Goal: Task Accomplishment & Management: Manage account settings

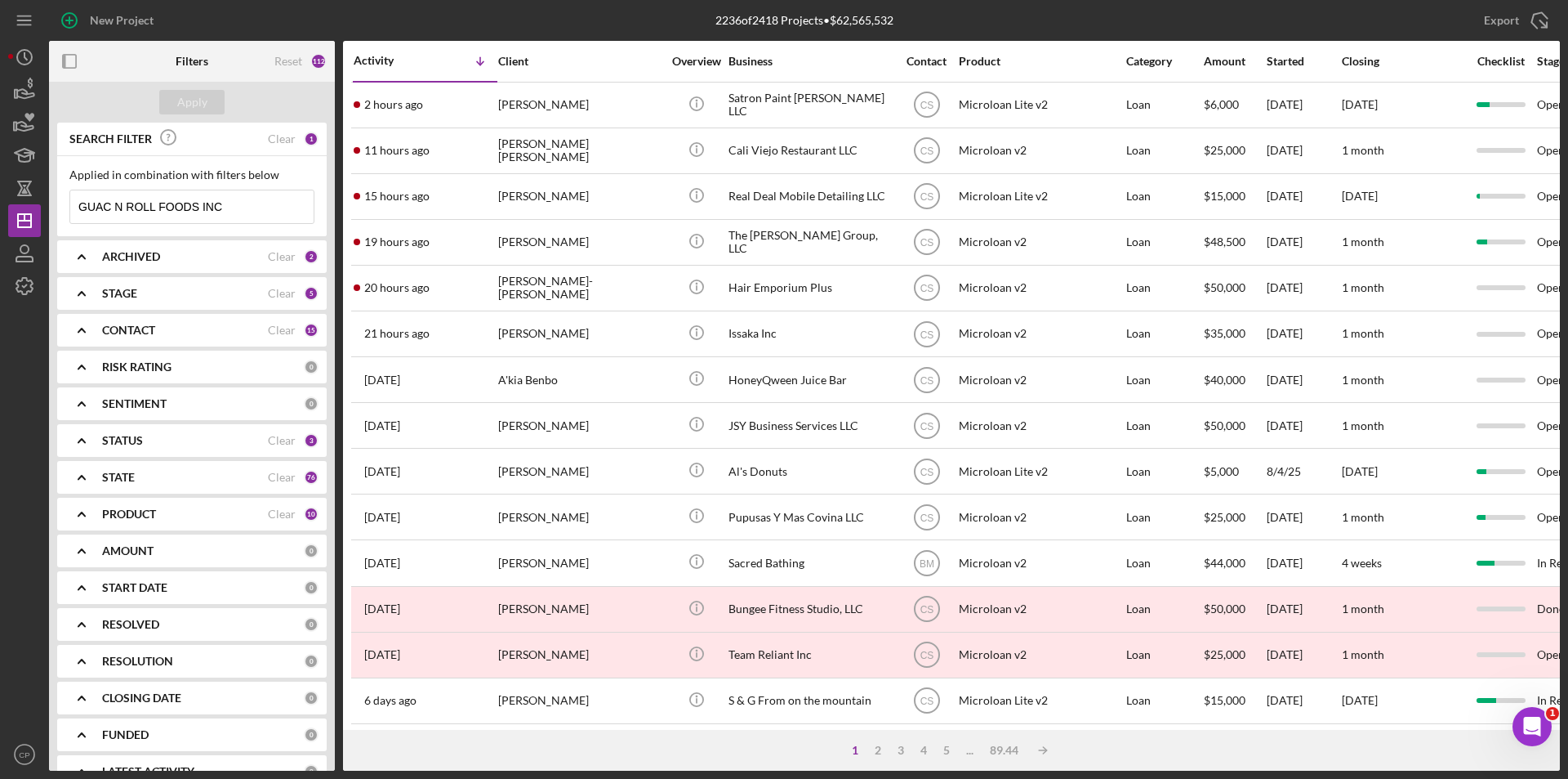
drag, startPoint x: 139, startPoint y: 204, endPoint x: 0, endPoint y: 193, distance: 139.4
click at [0, 193] on div "New Project 2236 of 2418 Projects • $62,565,532 GUAC N ROLL FOODS INC Export Ic…" at bounding box center [784, 390] width 1568 height 779
paste input "Silverline Cleaning Services LLC"
click at [193, 105] on div "Apply" at bounding box center [192, 102] width 30 height 25
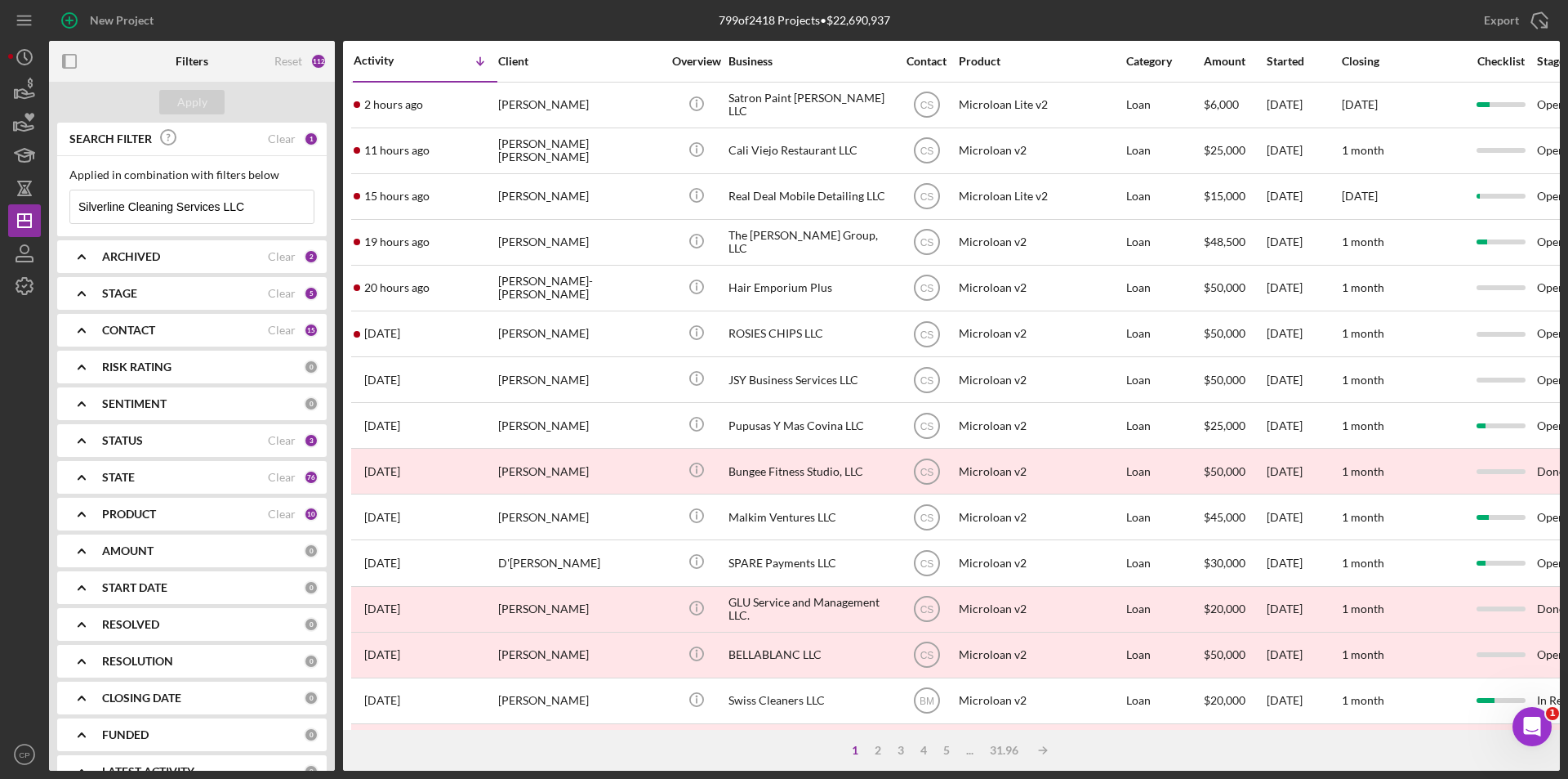
drag, startPoint x: 216, startPoint y: 206, endPoint x: 271, endPoint y: 208, distance: 55.0
click at [271, 208] on input "Silverline Cleaning Services LLC" at bounding box center [192, 207] width 243 height 33
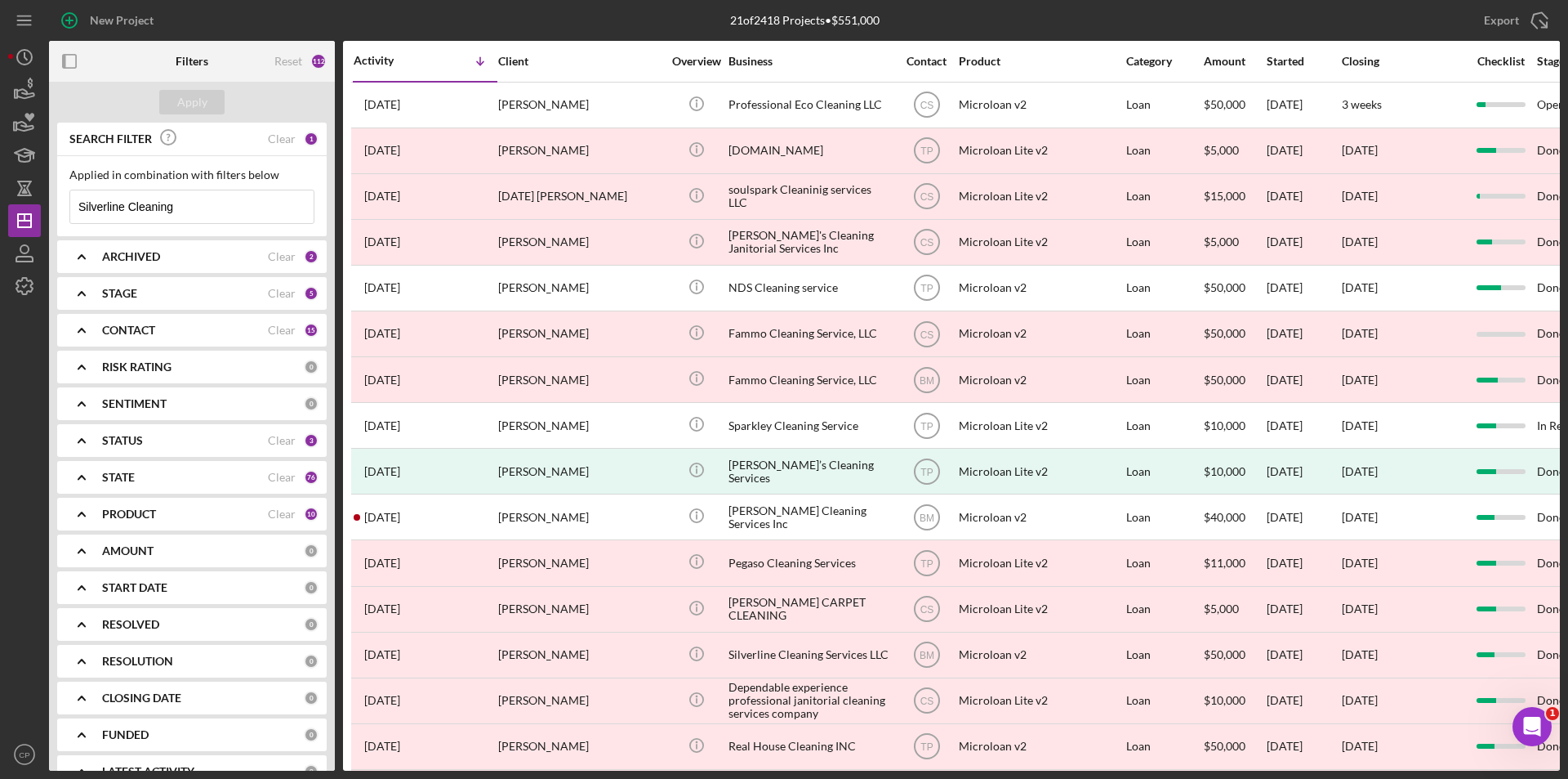
type input "Silverline Cleaning"
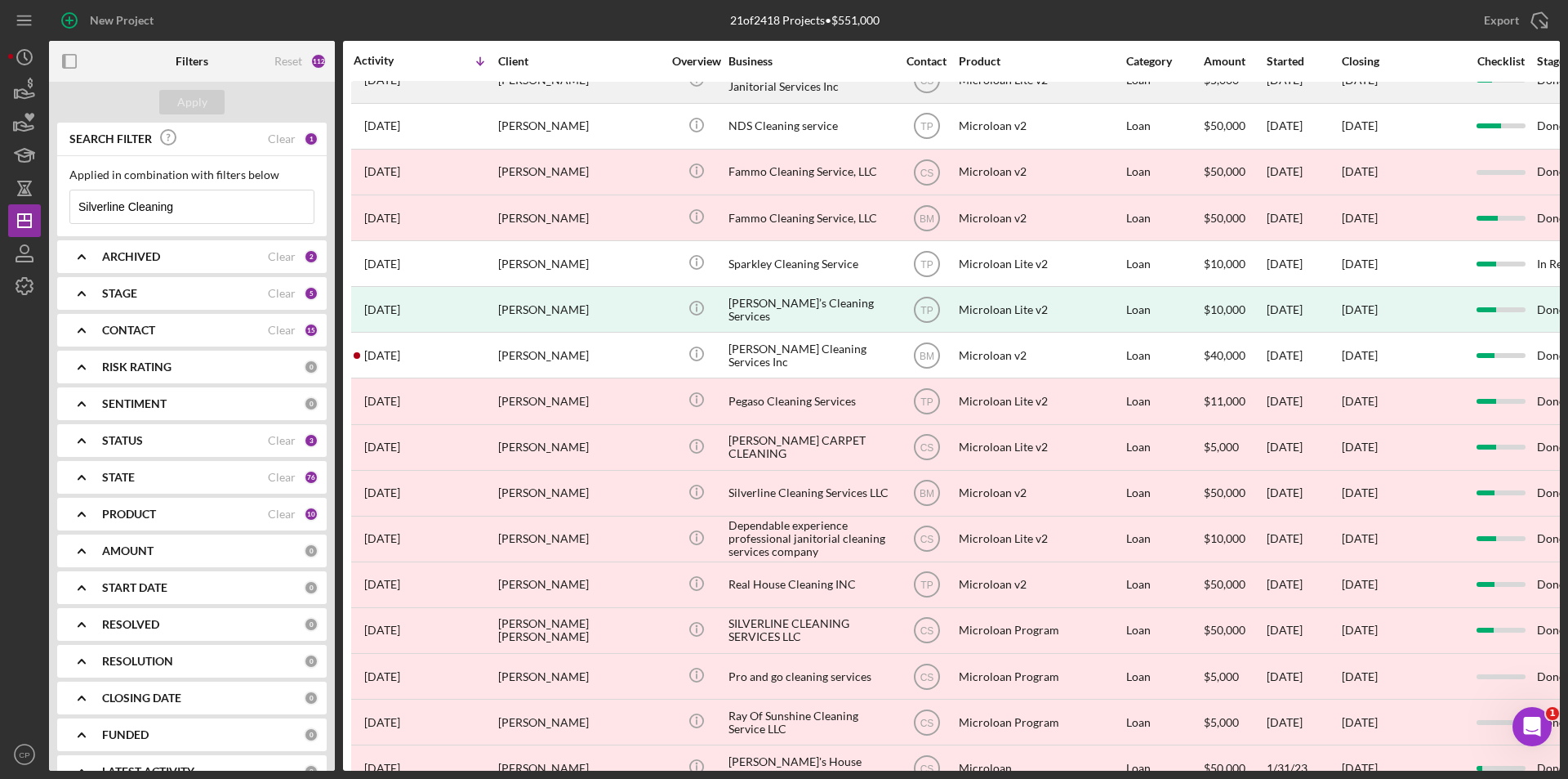
scroll to position [163, 0]
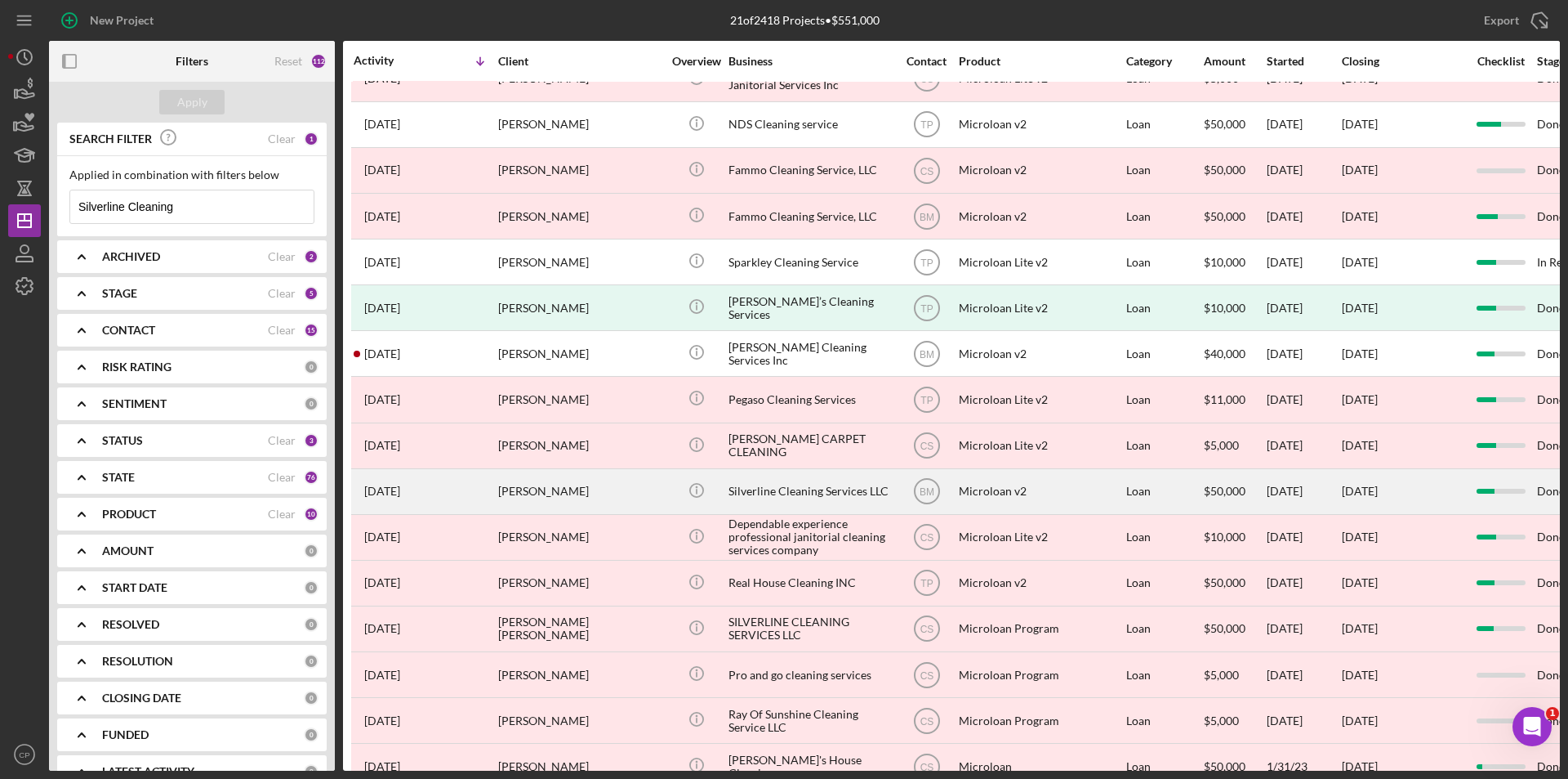
click at [793, 490] on div "Silverline Cleaning Services LLC" at bounding box center [810, 491] width 163 height 43
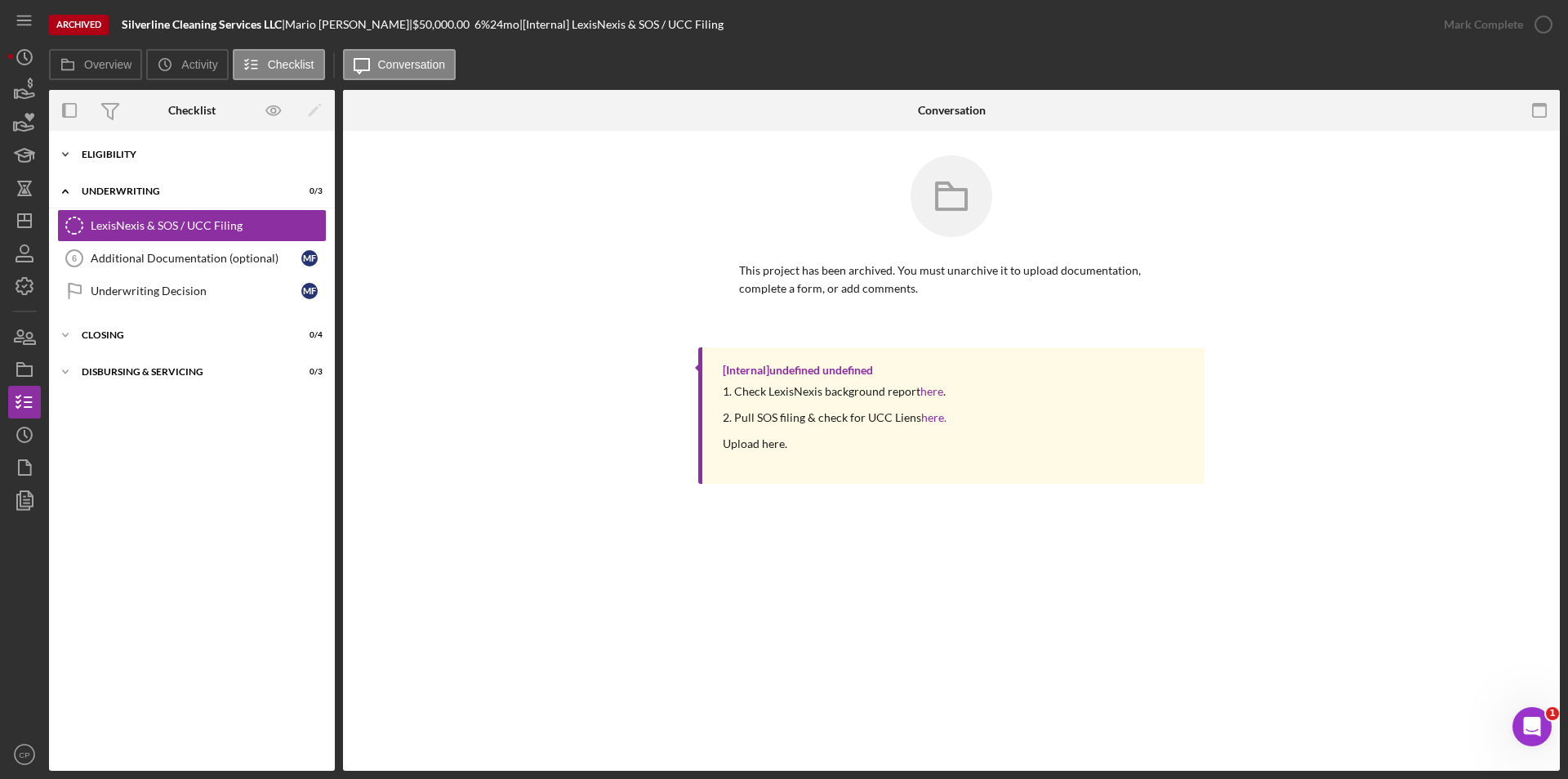
click at [111, 145] on div "Icon/Expander Eligibility 6 / 6" at bounding box center [192, 154] width 286 height 33
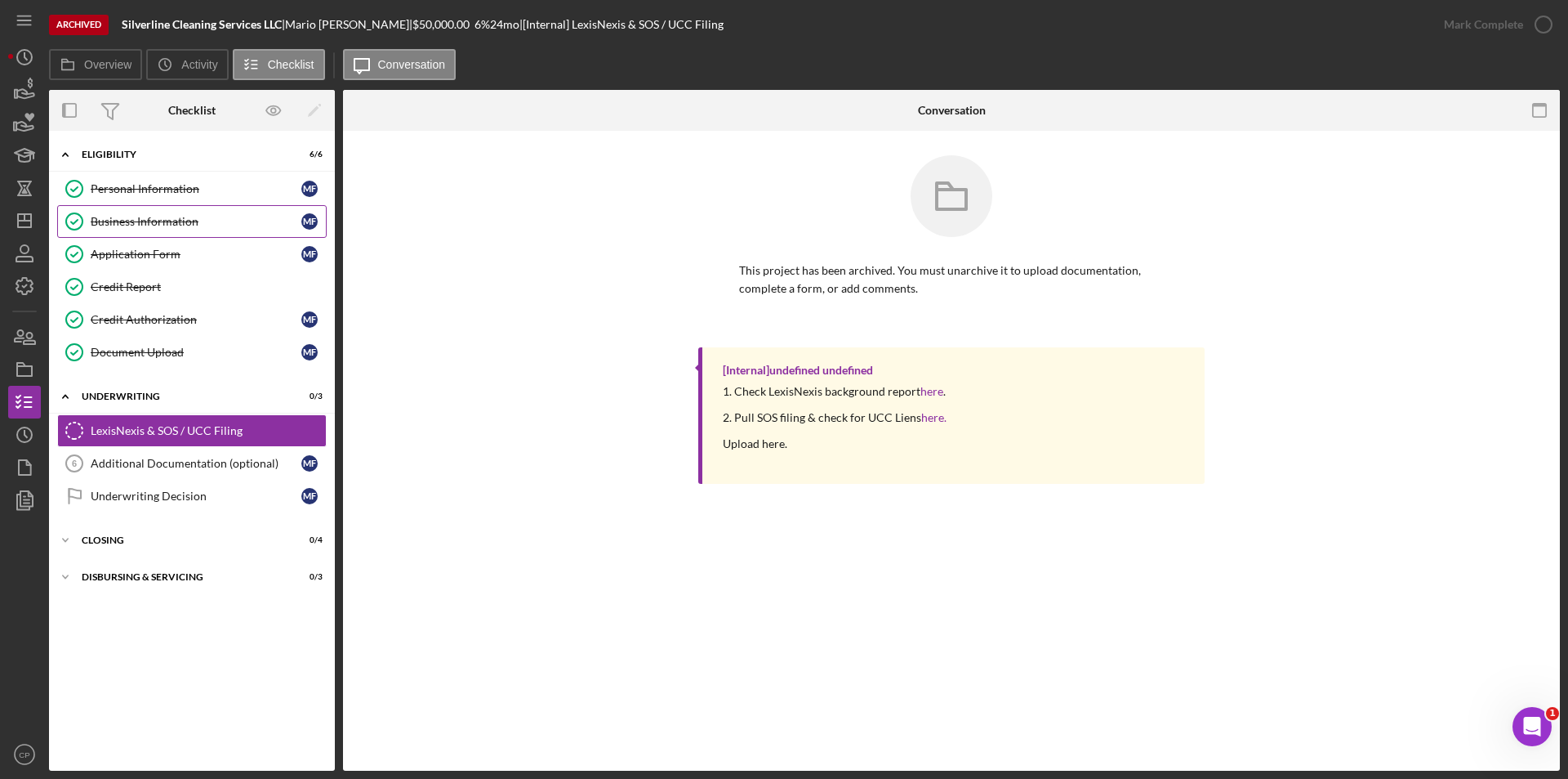
click at [119, 222] on div "Business Information" at bounding box center [196, 221] width 211 height 13
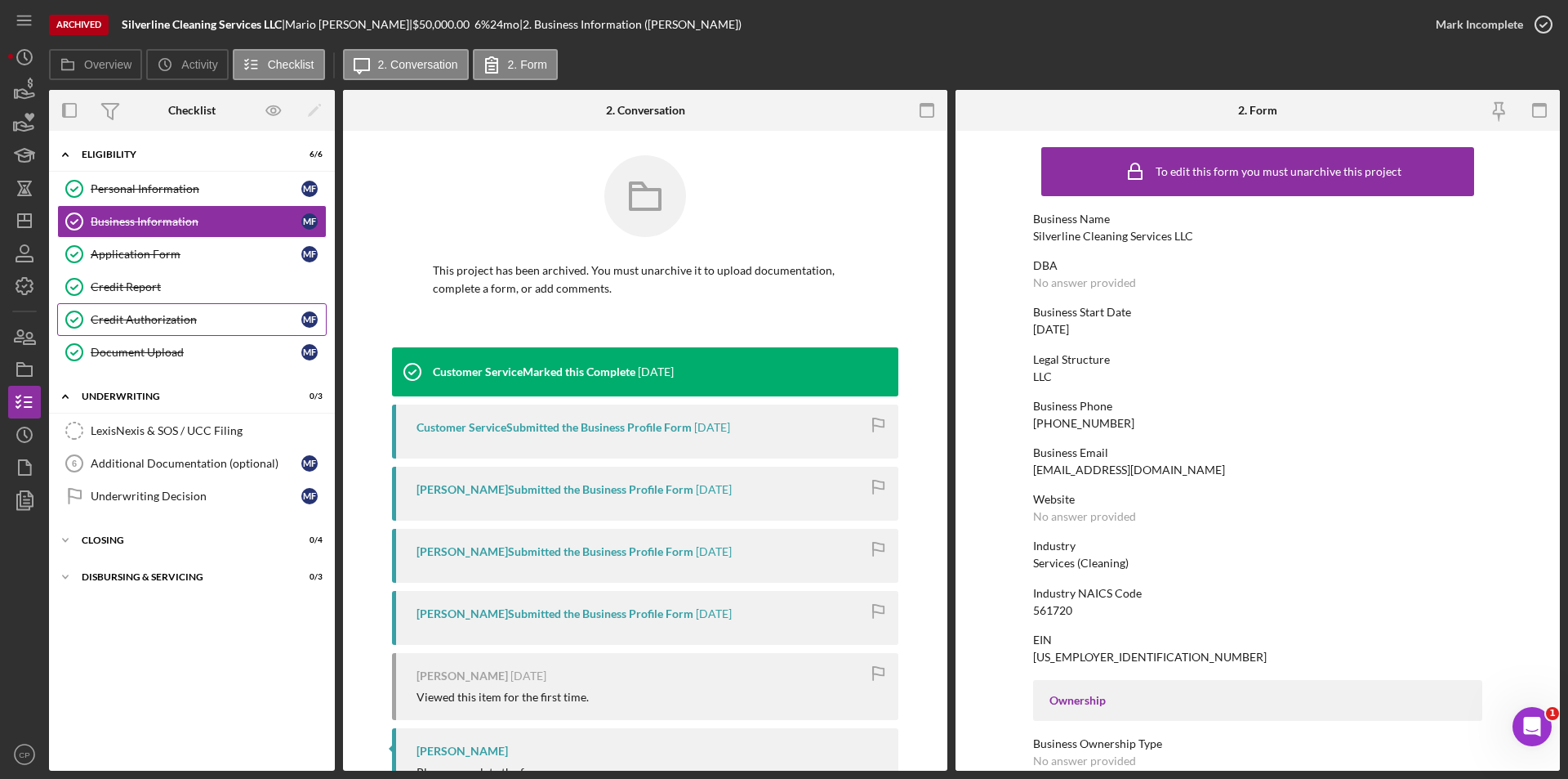
click at [122, 324] on div "Credit Authorization" at bounding box center [196, 319] width 211 height 13
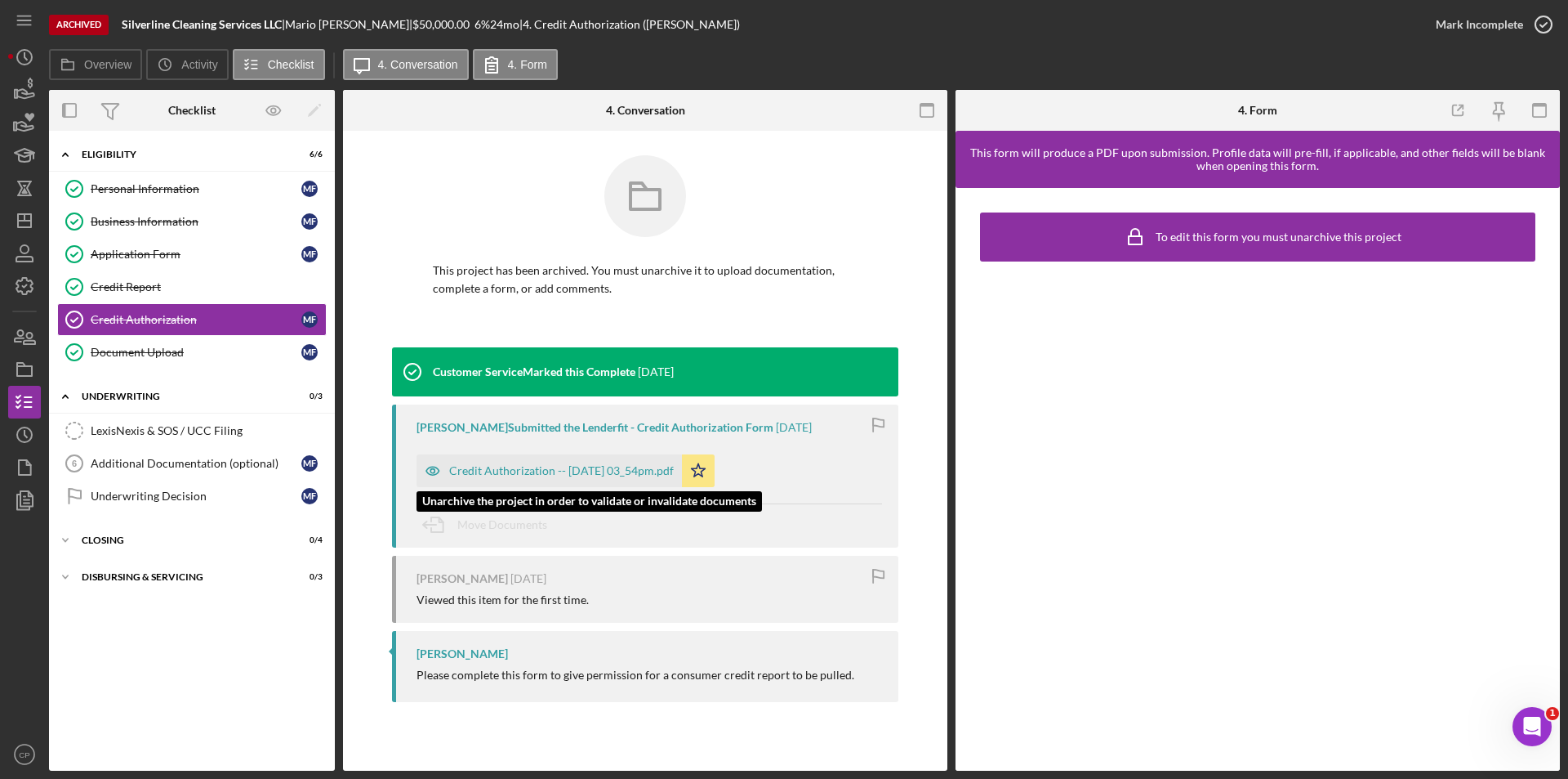
click at [529, 469] on div "Credit Authorization -- [DATE] 03_54pm.pdf" at bounding box center [561, 470] width 224 height 13
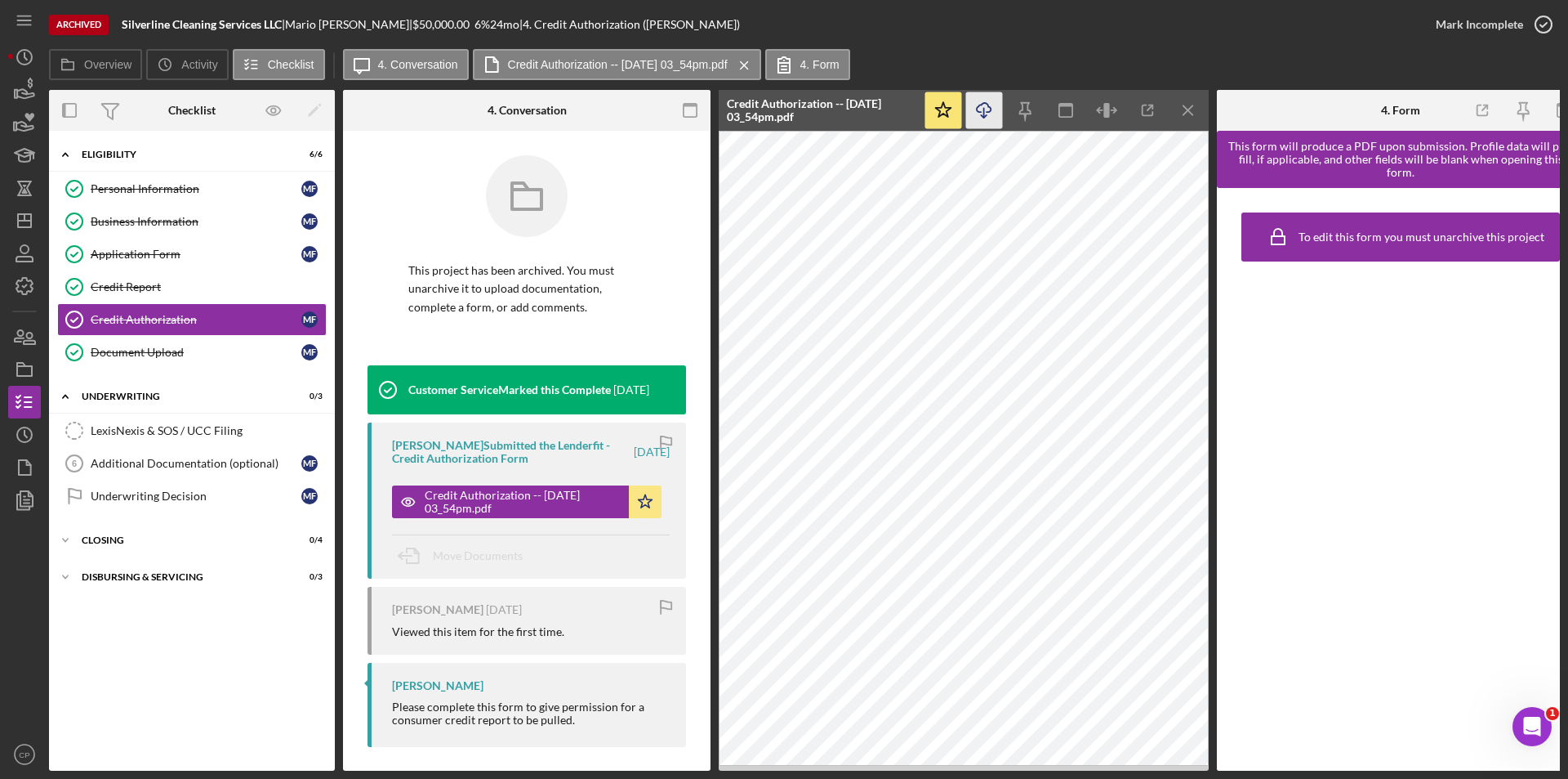
click at [984, 115] on icon "Icon/Download" at bounding box center [984, 110] width 36 height 36
click at [134, 278] on link "Credit Report Credit Report" at bounding box center [192, 287] width 270 height 33
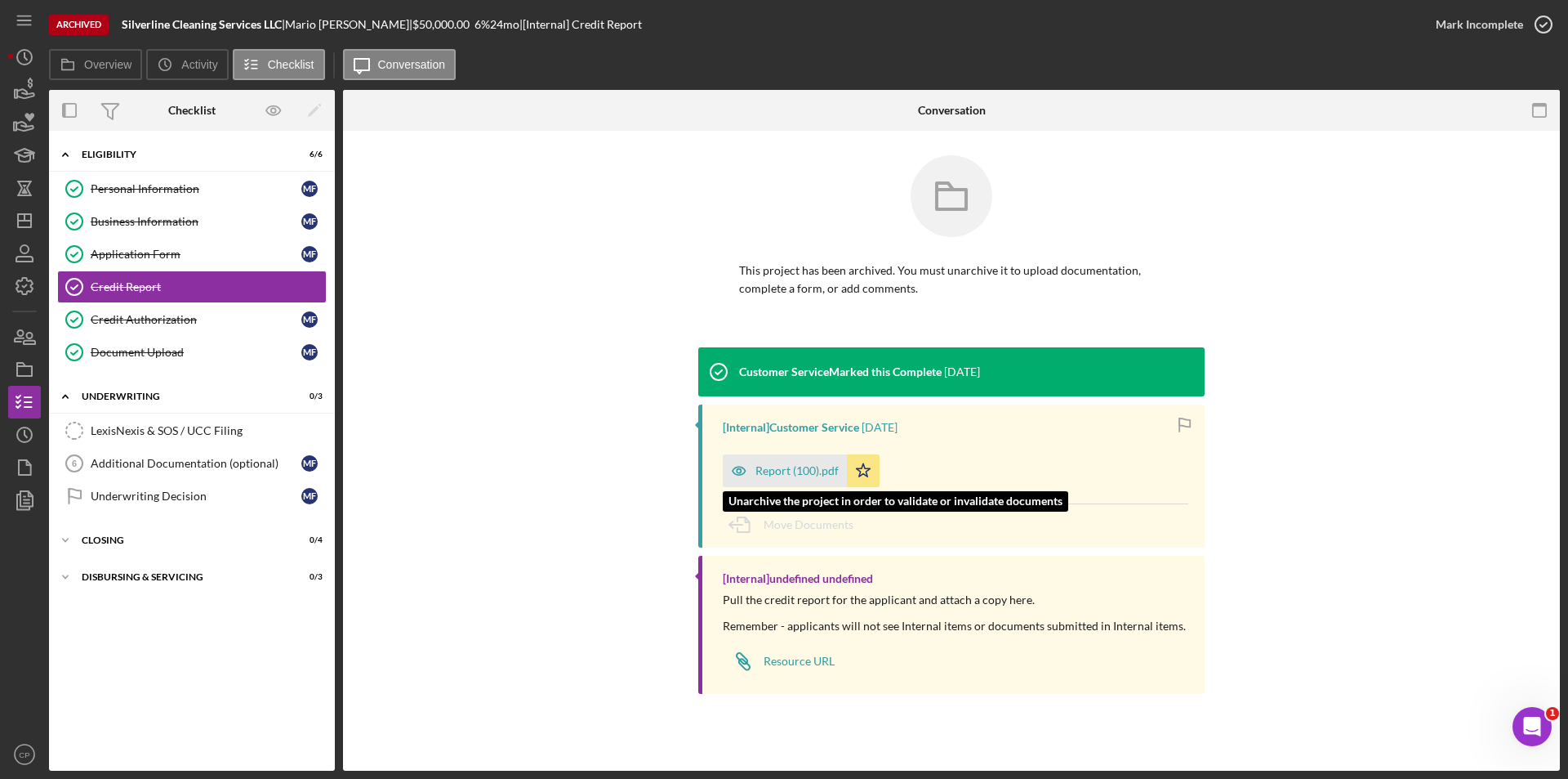
click at [774, 480] on div "Report (100).pdf" at bounding box center [785, 470] width 124 height 33
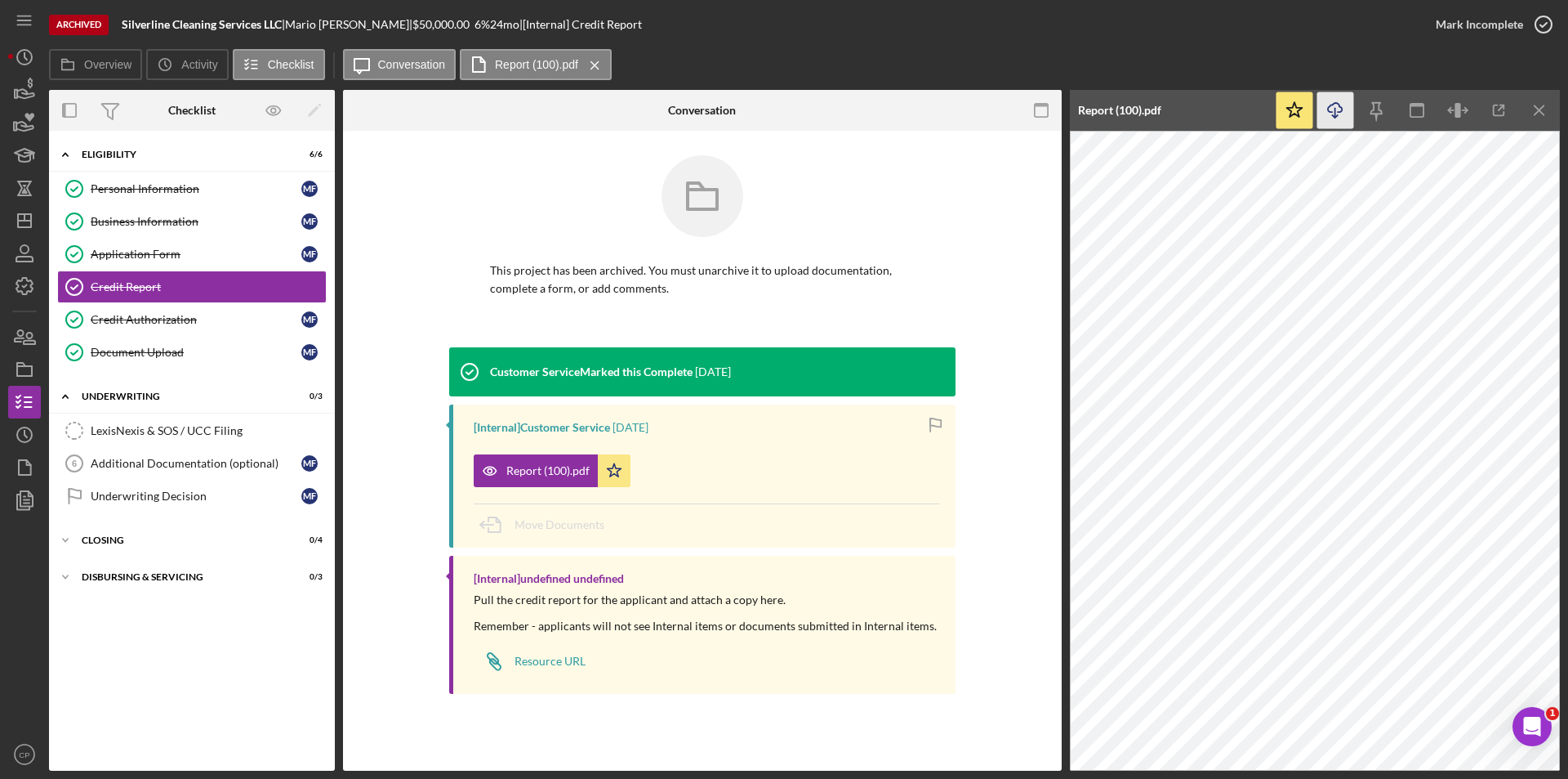
click at [1334, 113] on icon "Icon/Download" at bounding box center [1335, 110] width 36 height 36
click at [130, 354] on div "Document Upload" at bounding box center [196, 351] width 211 height 13
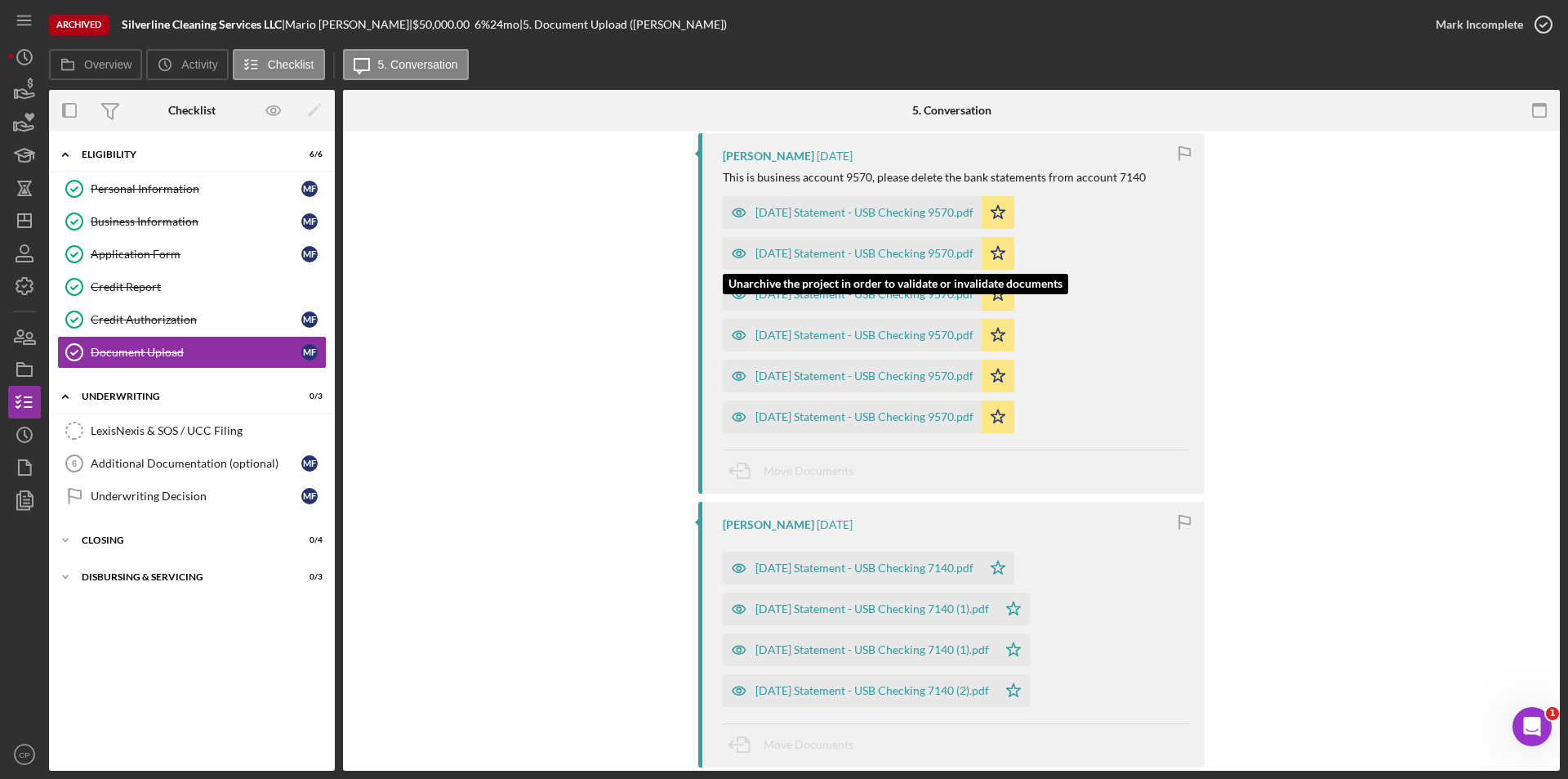
scroll to position [245, 0]
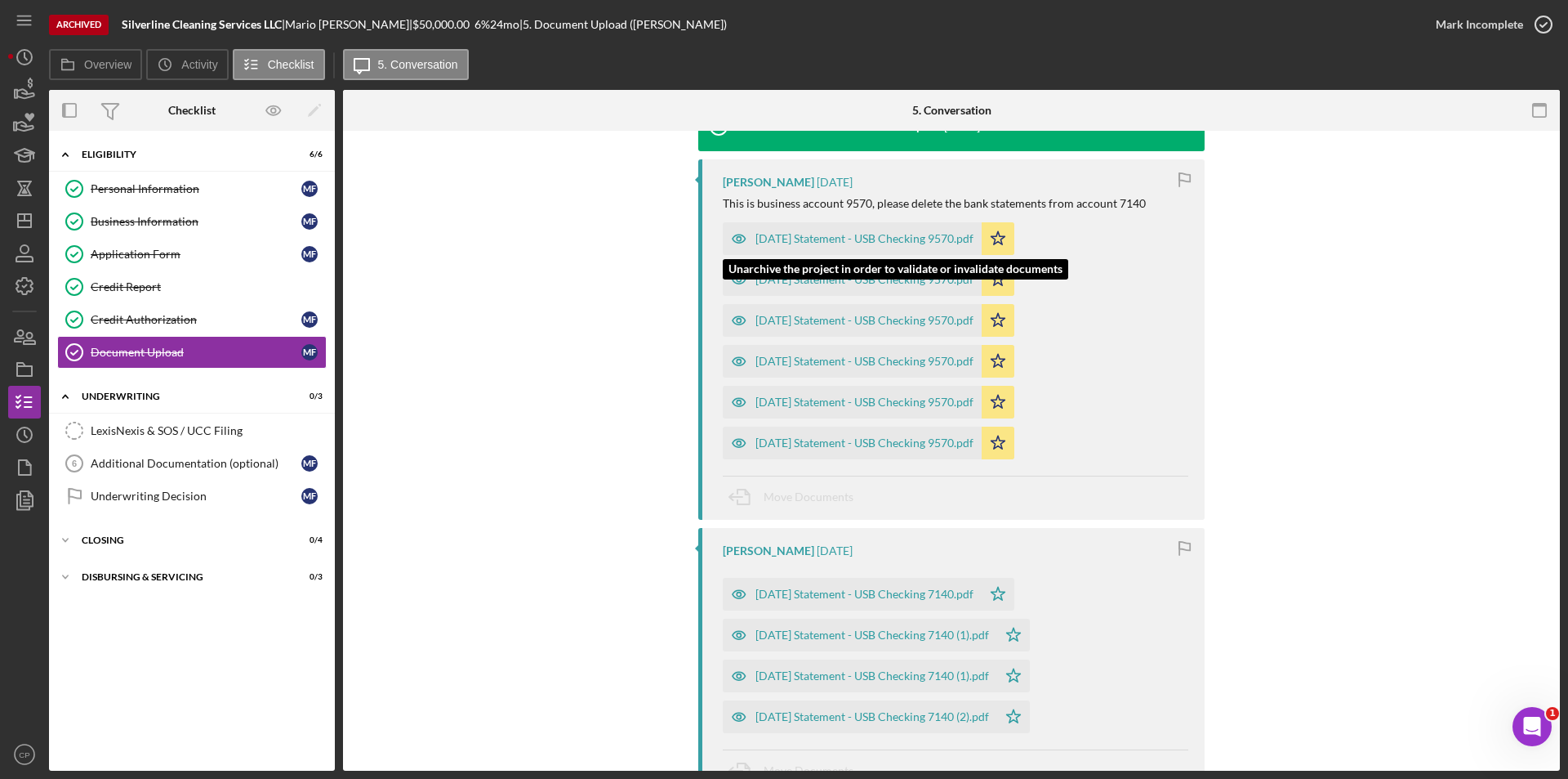
click at [840, 240] on div "[DATE] Statement - USB Checking 9570.pdf" at bounding box center [865, 239] width 218 height 13
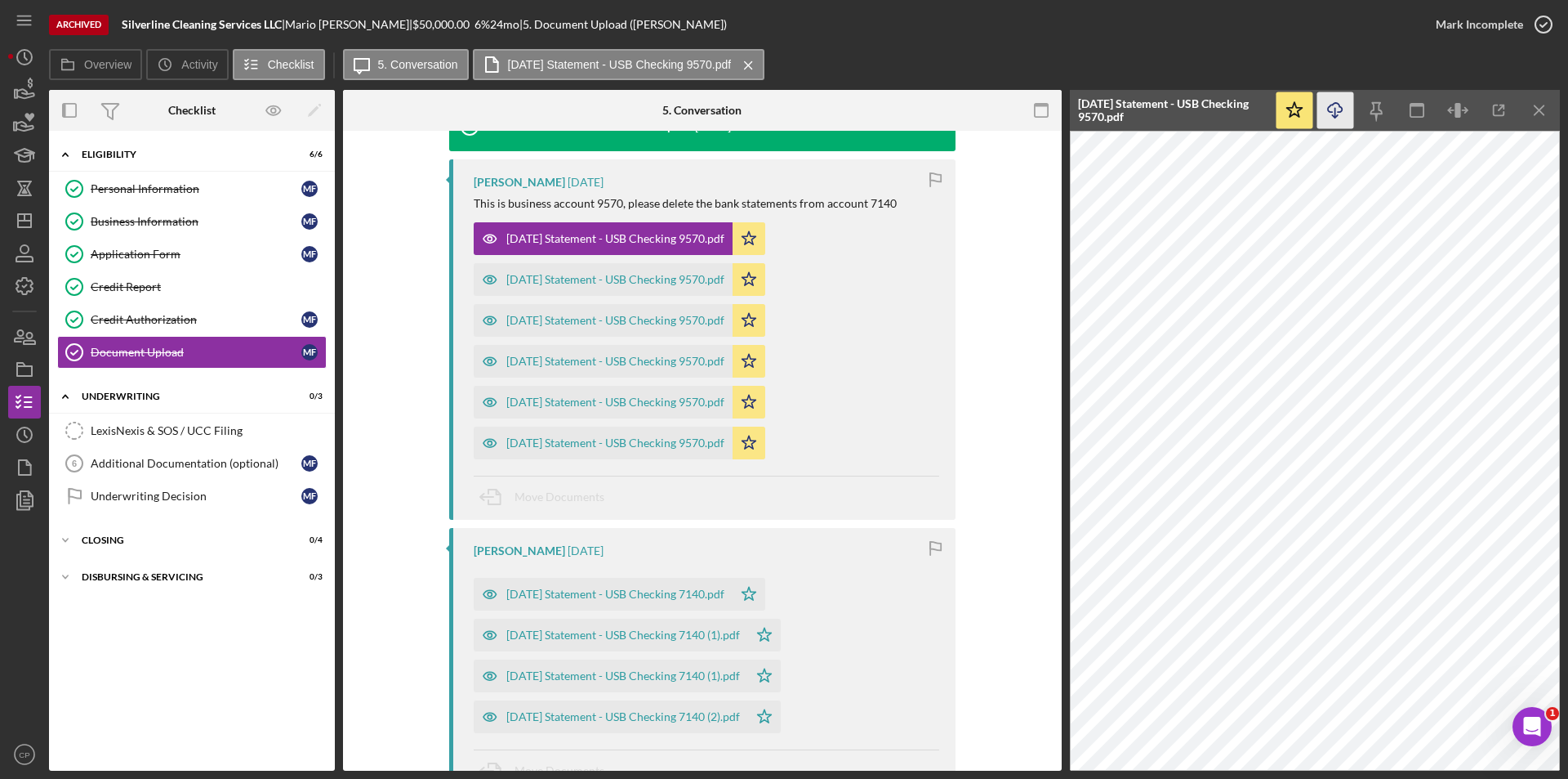
click at [1331, 112] on icon "button" at bounding box center [1335, 107] width 14 height 9
click at [672, 274] on div "[DATE] Statement - USB Checking 9570.pdf" at bounding box center [615, 279] width 218 height 13
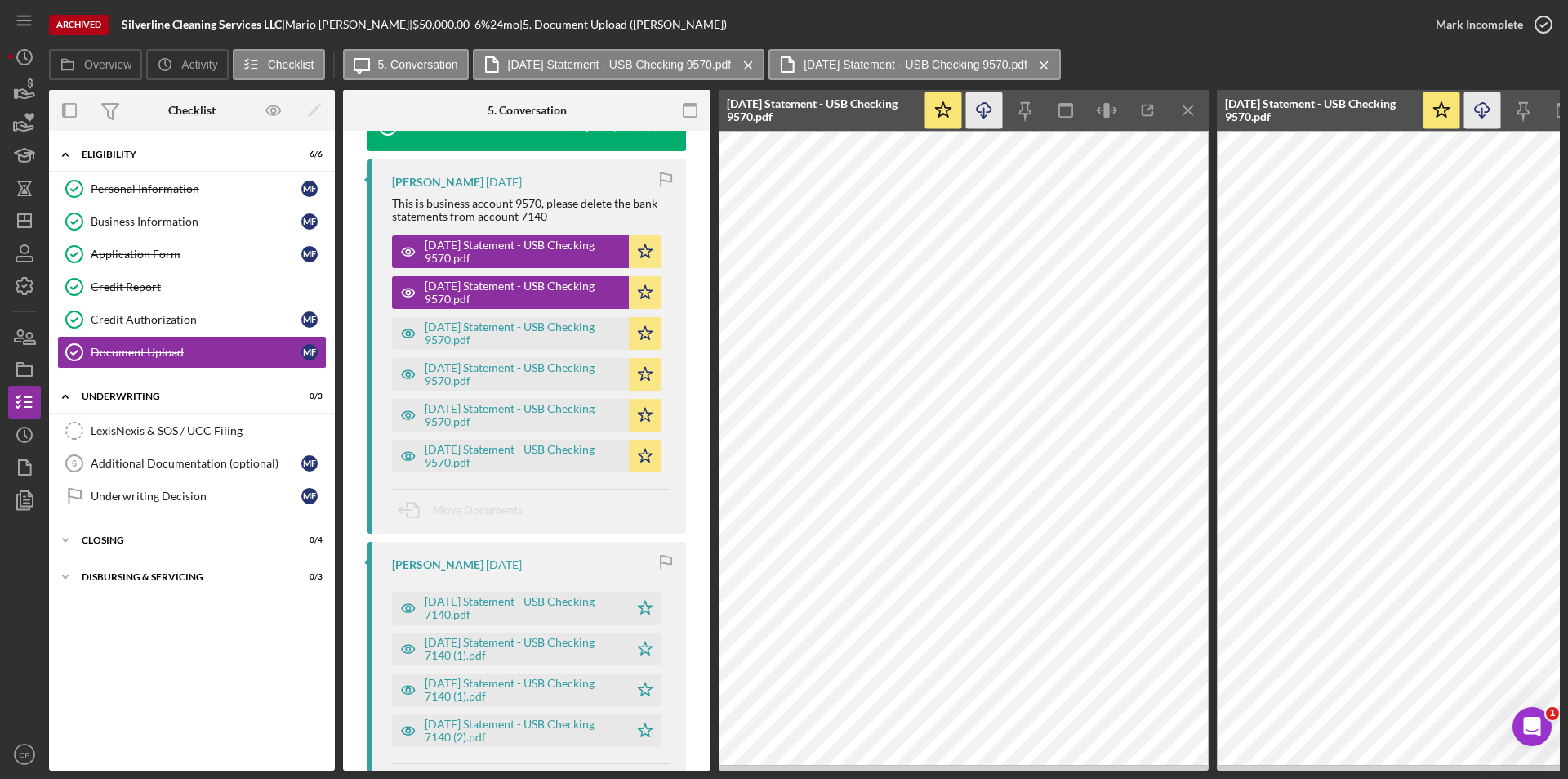
click at [994, 114] on icon "Icon/Download" at bounding box center [984, 110] width 36 height 36
click at [479, 315] on div "[DATE] Statement - USB Checking 9570.pdf Icon/Star" at bounding box center [530, 329] width 278 height 41
click at [474, 330] on div "[DATE] Statement - USB Checking 9570.pdf" at bounding box center [522, 333] width 196 height 26
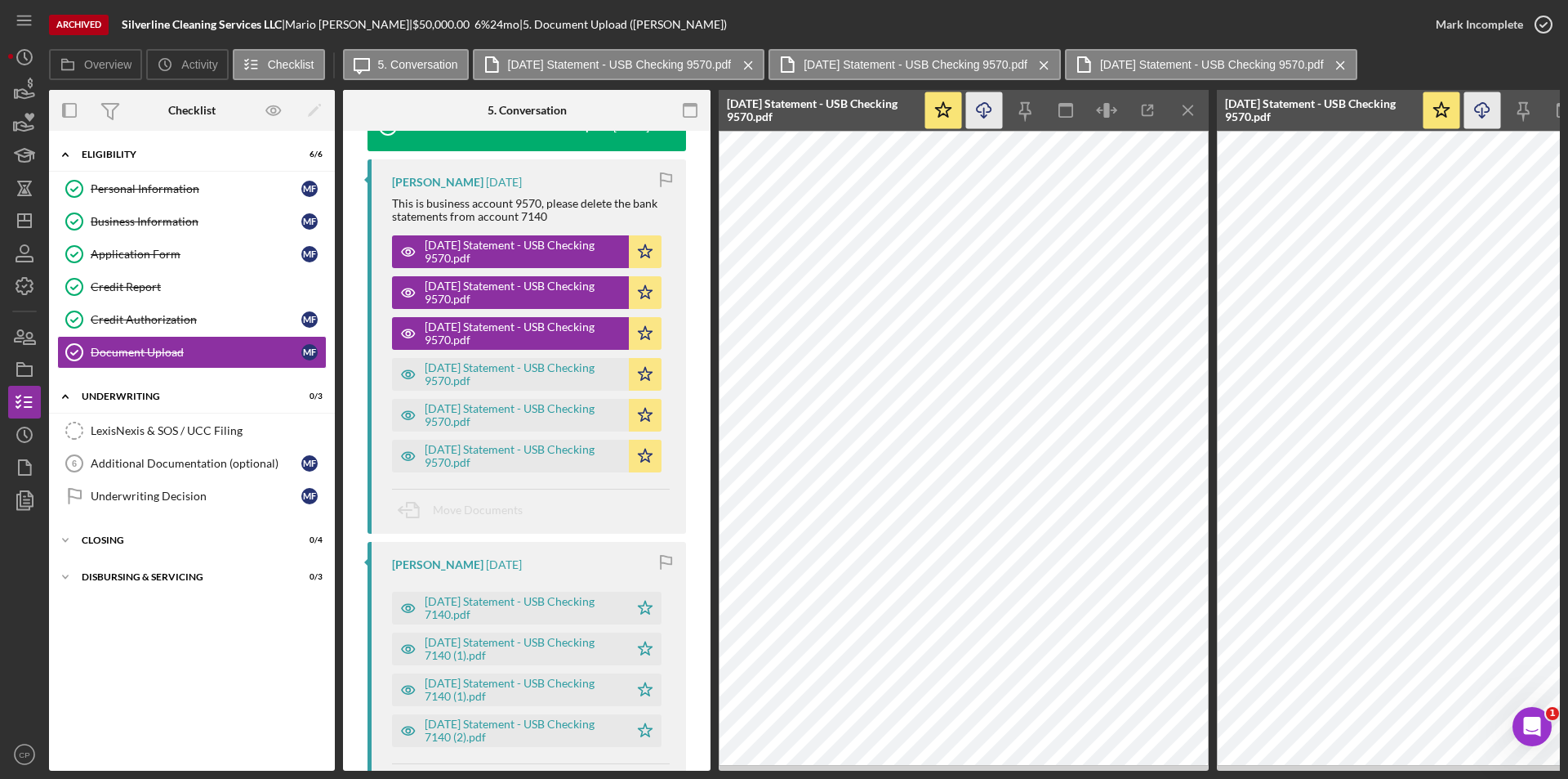
click at [982, 111] on icon "Icon/Download" at bounding box center [984, 110] width 36 height 36
click at [449, 375] on div "[DATE] Statement - USB Checking 9570.pdf" at bounding box center [522, 374] width 196 height 26
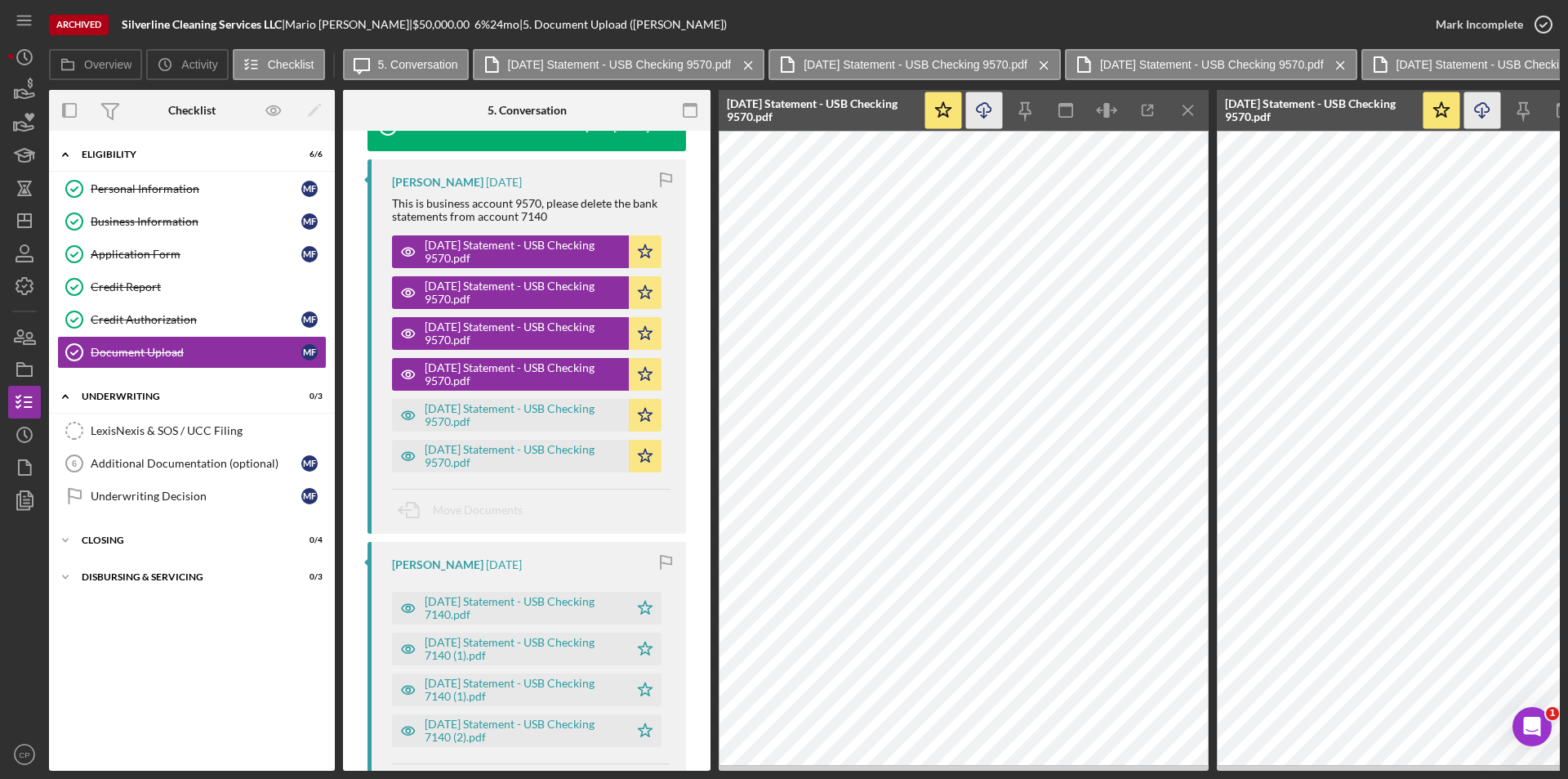
click at [981, 118] on icon "Icon/Download" at bounding box center [984, 110] width 36 height 36
click at [513, 418] on div "[DATE] Statement - USB Checking 9570.pdf" at bounding box center [522, 414] width 196 height 26
click at [984, 117] on polyline "button" at bounding box center [984, 116] width 5 height 3
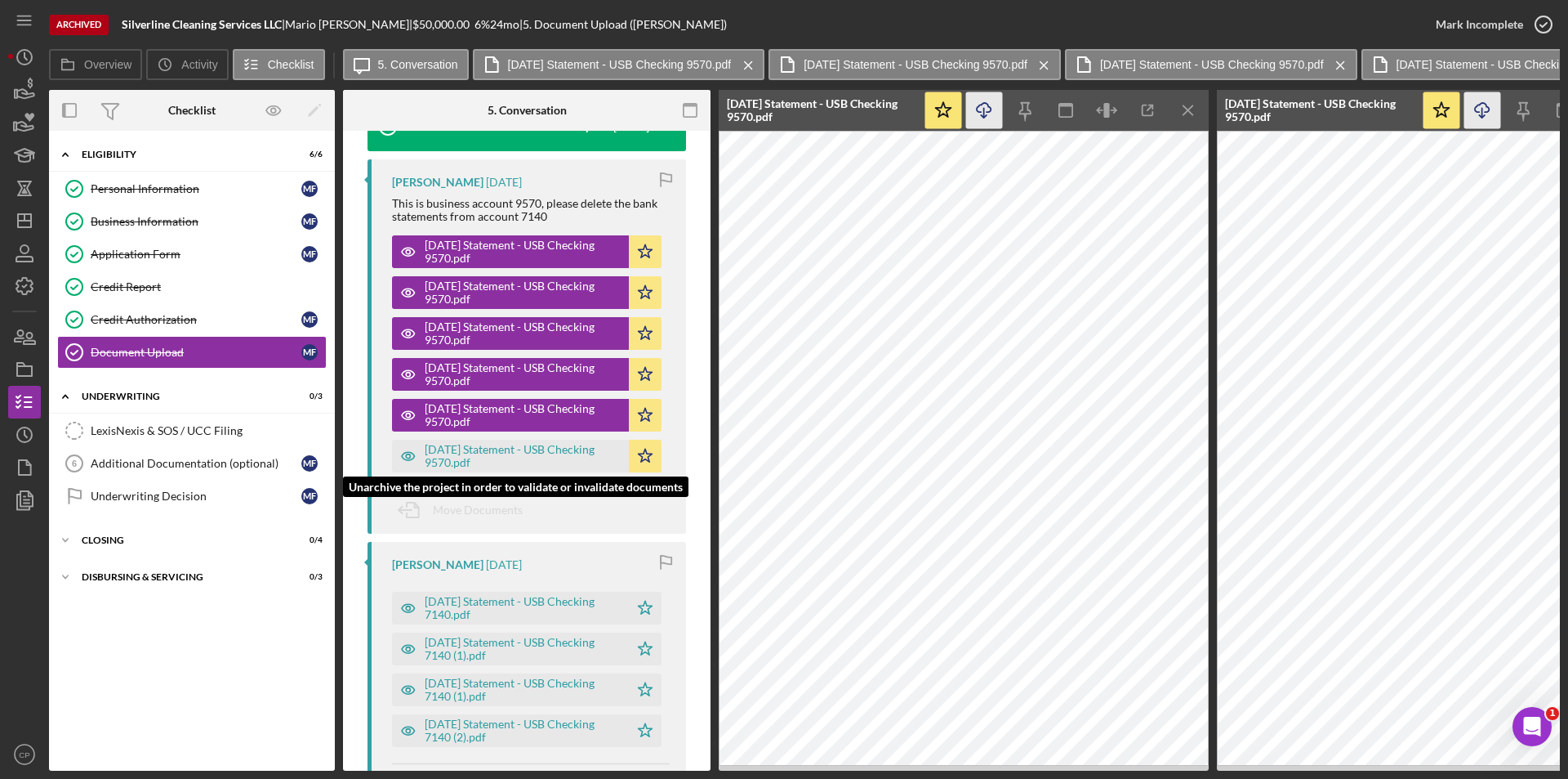
click at [514, 452] on div "[DATE] Statement - USB Checking 9570.pdf" at bounding box center [522, 455] width 196 height 26
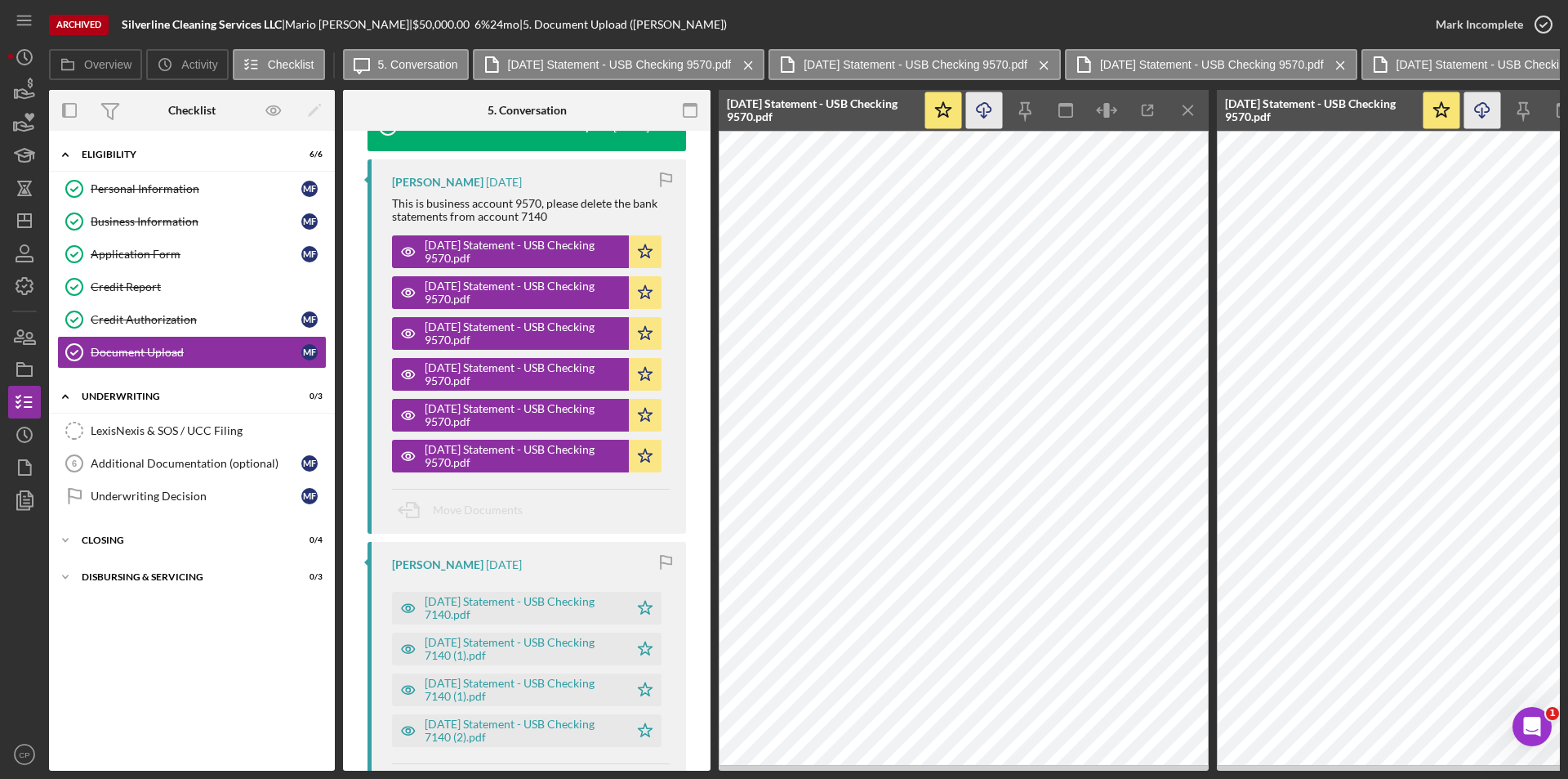
click at [989, 114] on icon "Icon/Download" at bounding box center [984, 110] width 36 height 36
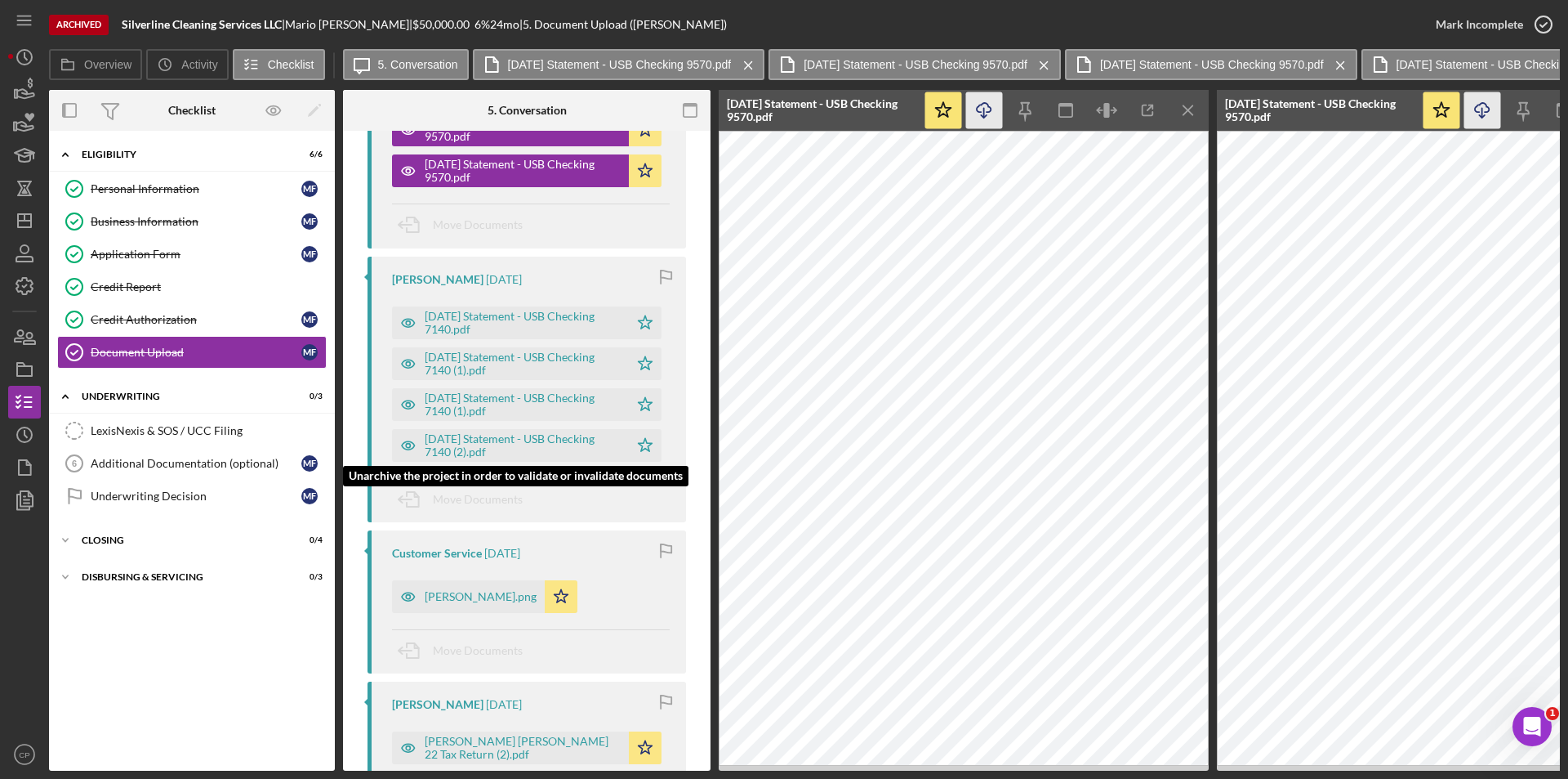
scroll to position [590, 0]
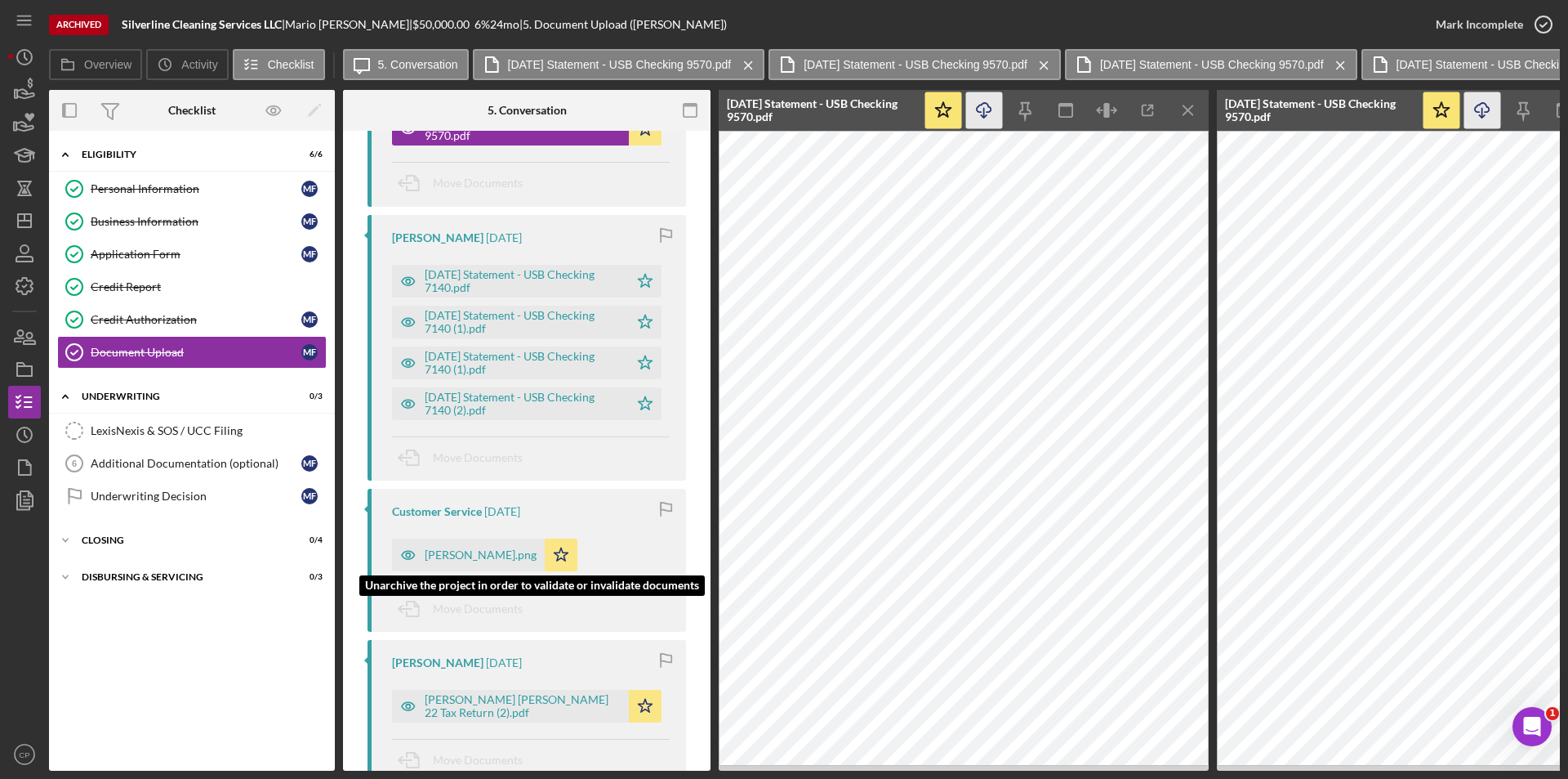
click at [479, 548] on div "[PERSON_NAME].png" at bounding box center [481, 555] width 112 height 13
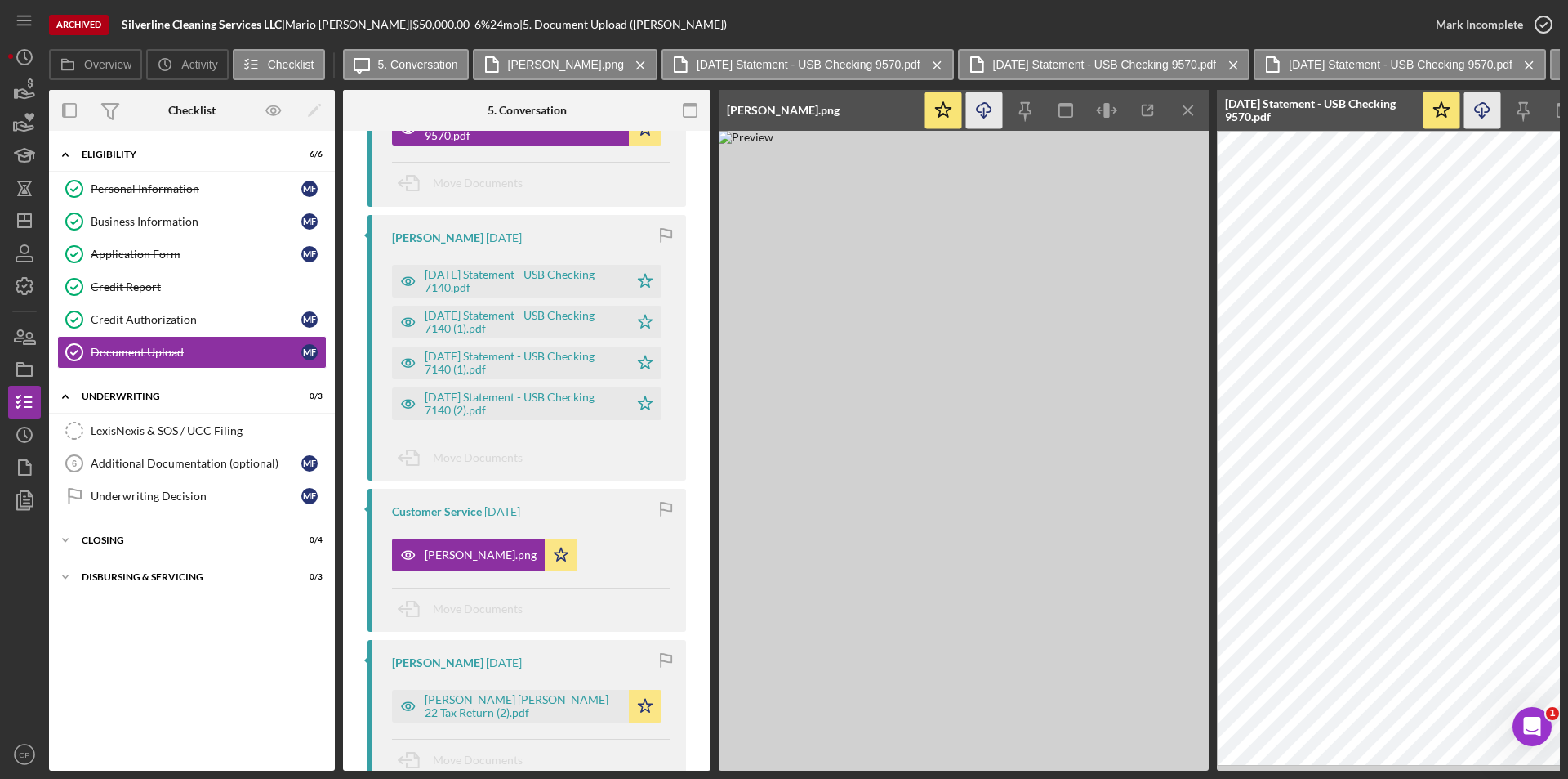
click at [984, 115] on line "button" at bounding box center [984, 113] width 0 height 9
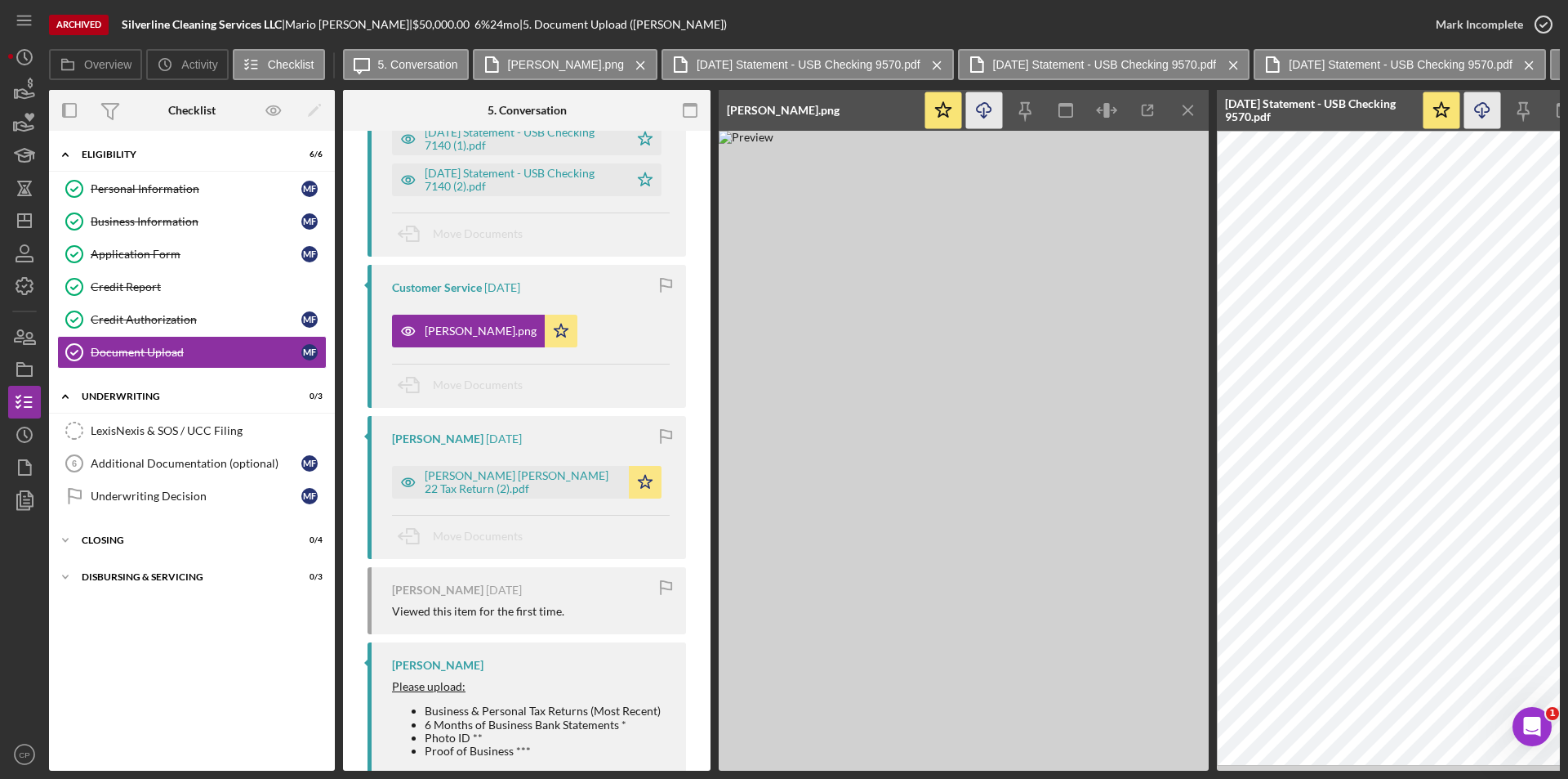
scroll to position [835, 0]
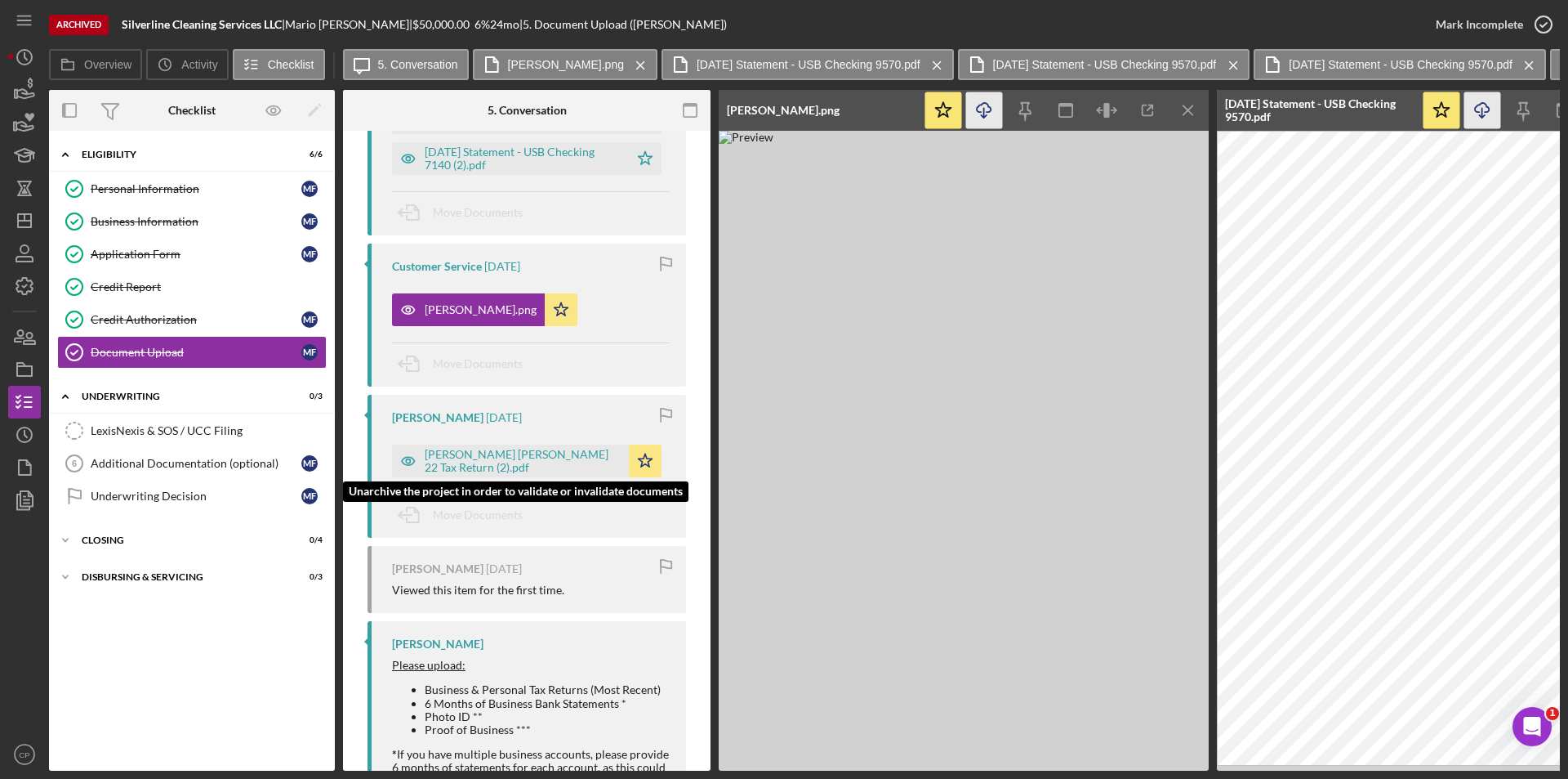
click at [536, 464] on div "[PERSON_NAME] [PERSON_NAME] 22 Tax Return (2).pdf" at bounding box center [522, 460] width 196 height 26
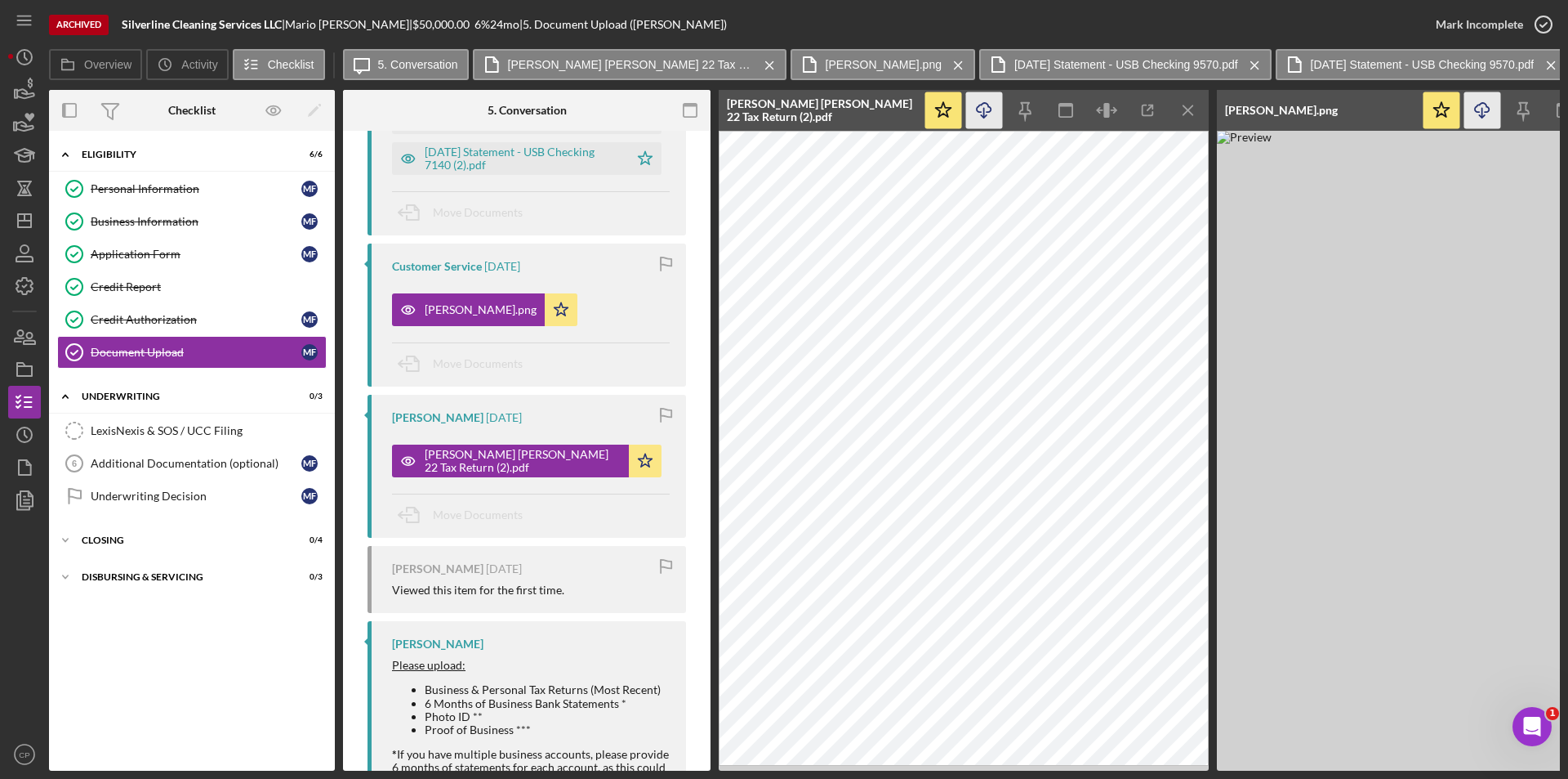
click at [989, 99] on icon "Icon/Download" at bounding box center [984, 110] width 36 height 36
click at [24, 231] on icon "Icon/Dashboard" at bounding box center [25, 221] width 41 height 41
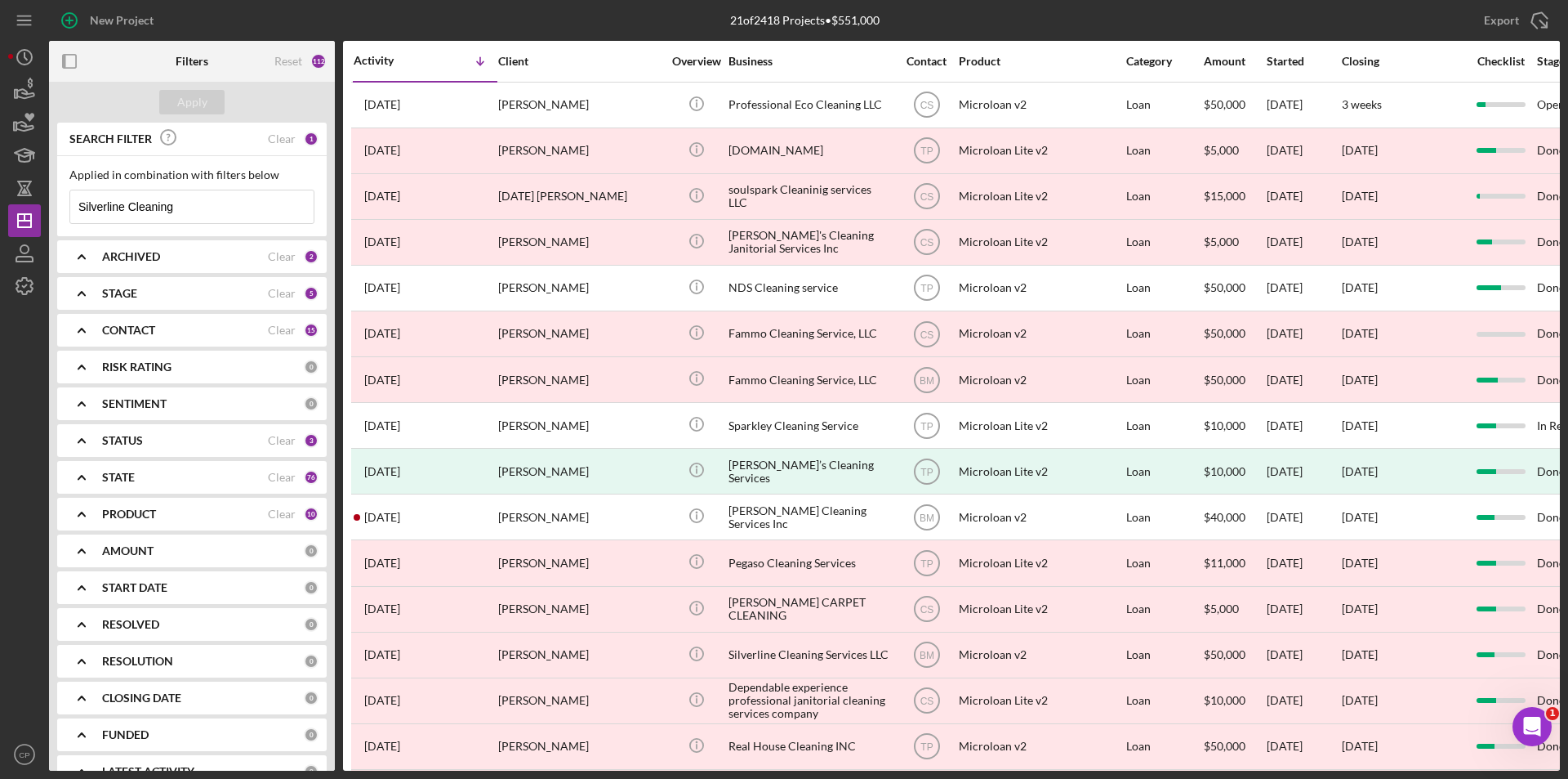
drag, startPoint x: 208, startPoint y: 201, endPoint x: 0, endPoint y: 212, distance: 208.3
click at [0, 212] on div "New Project 21 of 2418 Projects • $551,000 Silverline Cleaning Export Icon/Expo…" at bounding box center [784, 390] width 1568 height 779
paste input "[URL][DOMAIN_NAME]"
click at [207, 201] on input "[URL][DOMAIN_NAME]" at bounding box center [192, 207] width 243 height 33
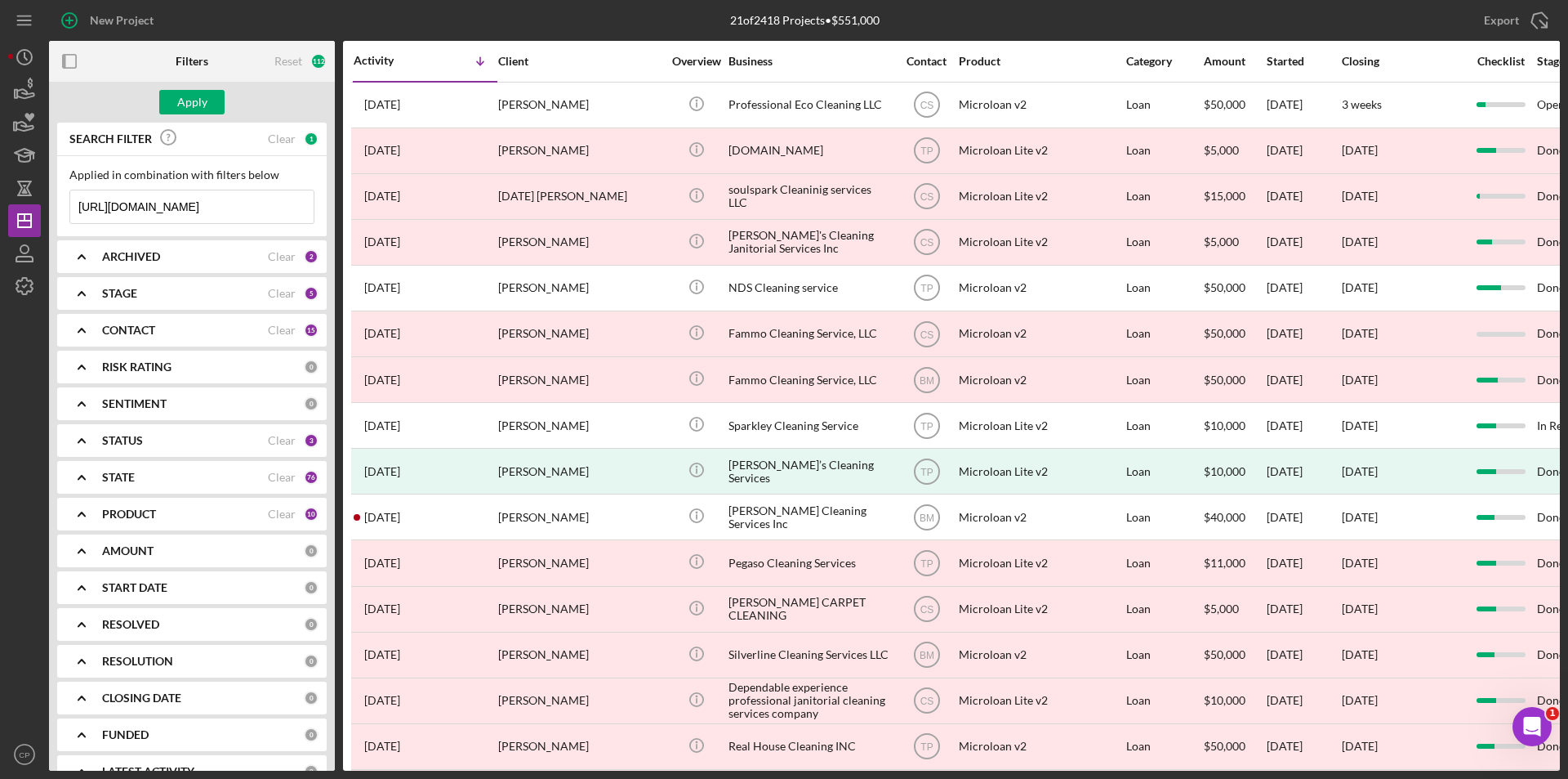
click at [207, 201] on input "[URL][DOMAIN_NAME]" at bounding box center [192, 207] width 243 height 33
paste input "Swiss Cleaners LLC"
type input "Swiss Cleaners LLC"
click at [182, 108] on div "Apply" at bounding box center [192, 102] width 30 height 25
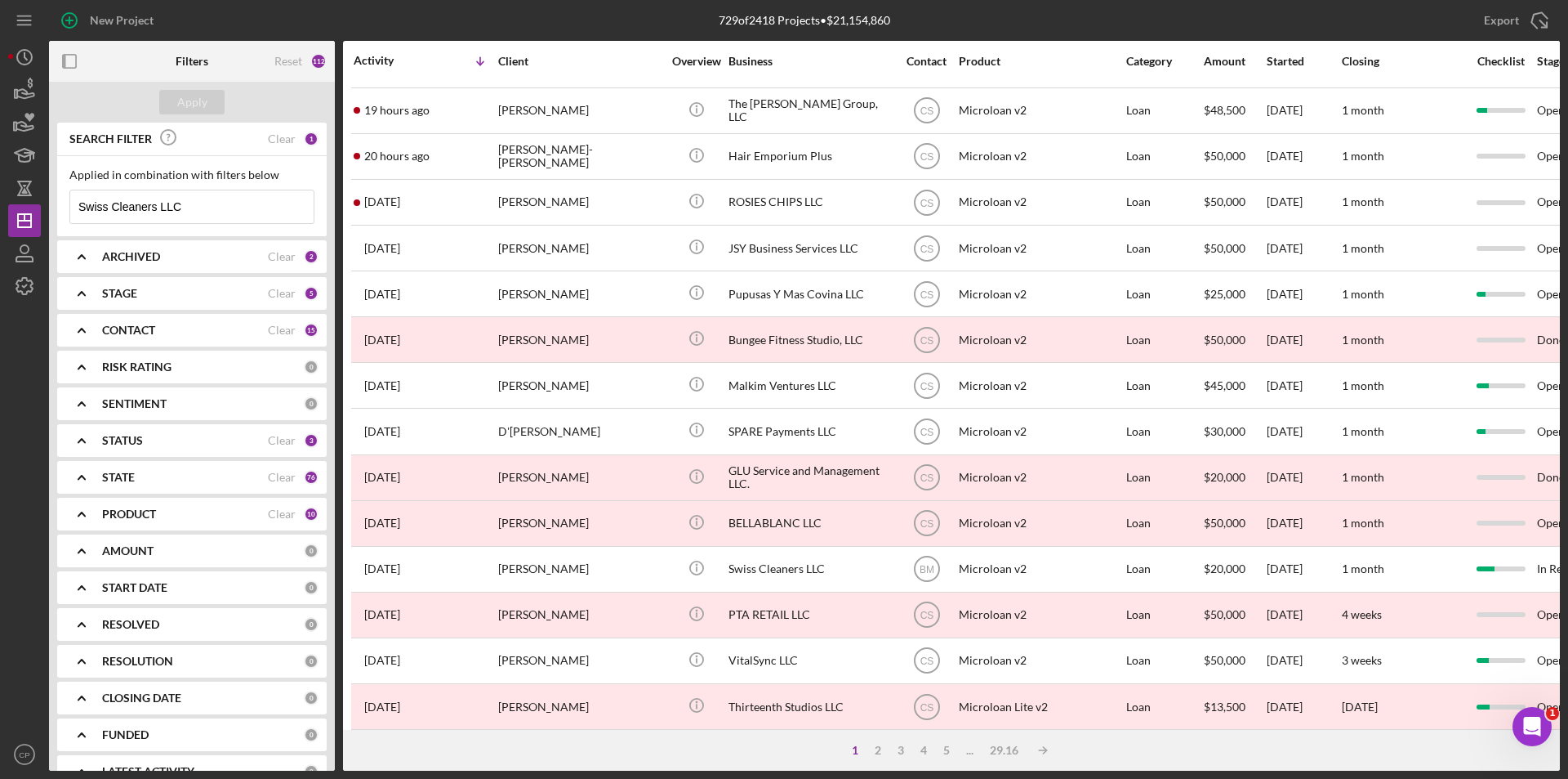
scroll to position [163, 0]
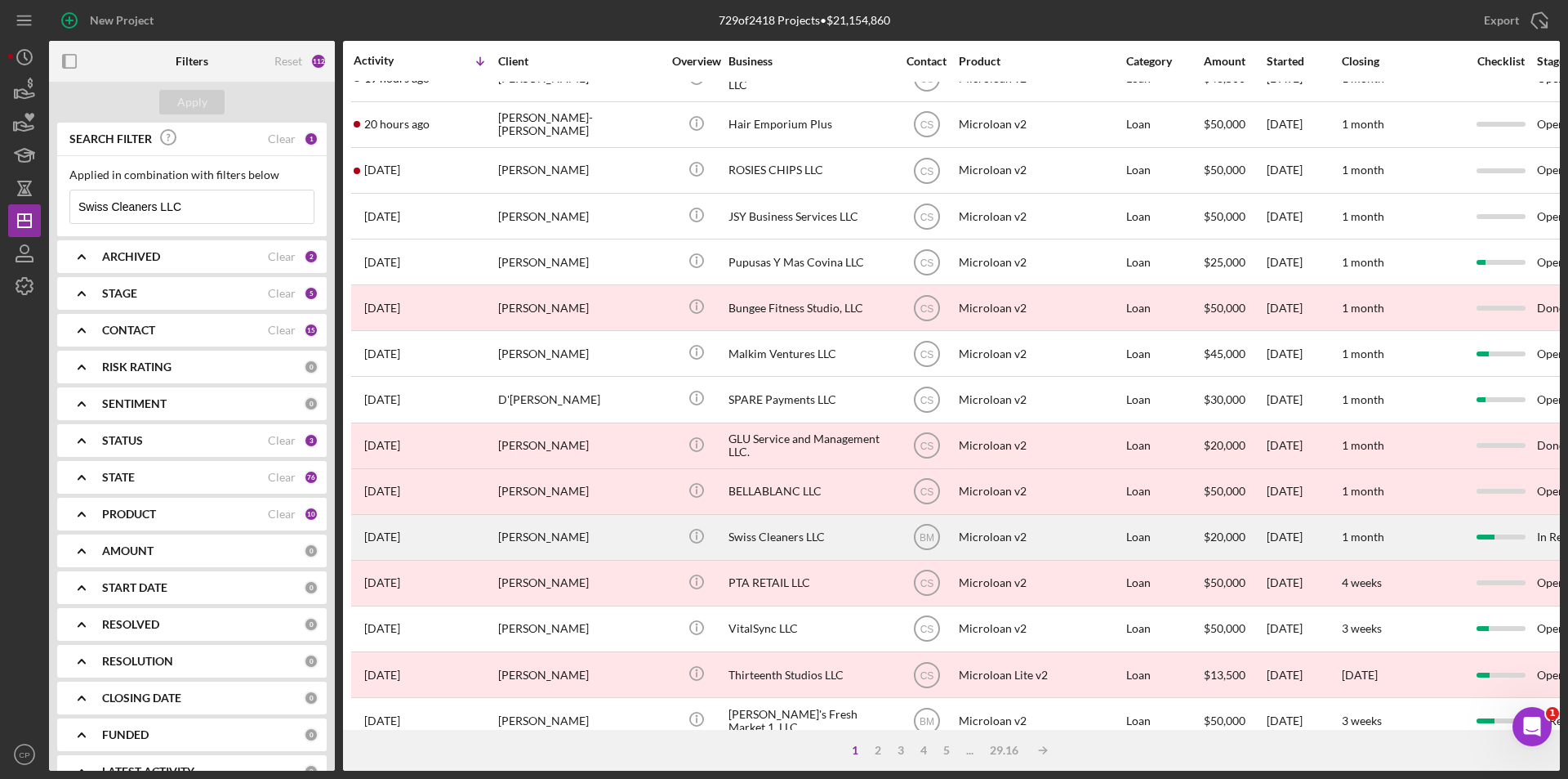
click at [804, 541] on div "Swiss Cleaners LLC" at bounding box center [810, 537] width 163 height 43
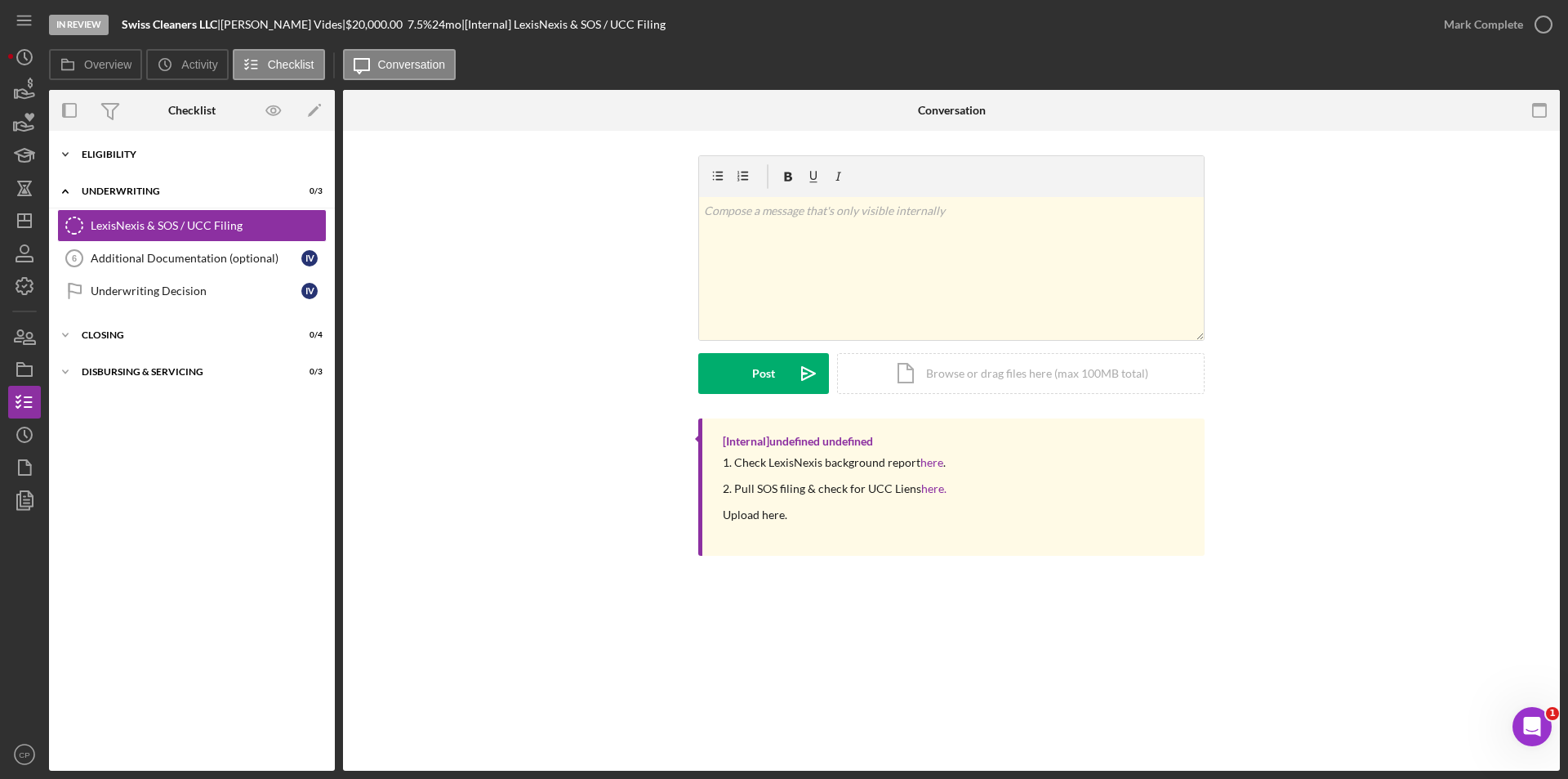
click at [132, 154] on div "Eligibility" at bounding box center [198, 154] width 232 height 10
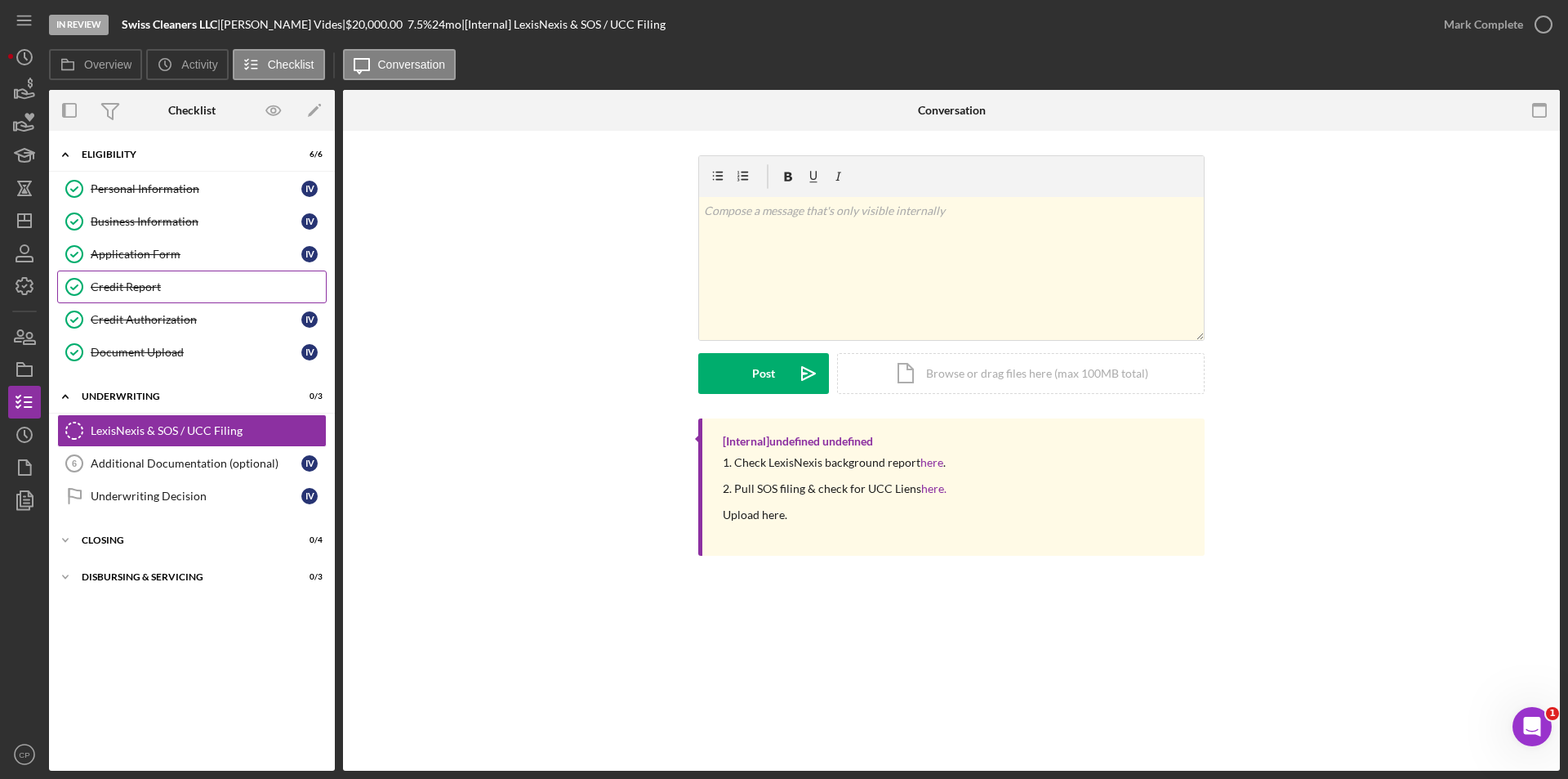
click at [132, 290] on div "Credit Report" at bounding box center [208, 287] width 235 height 13
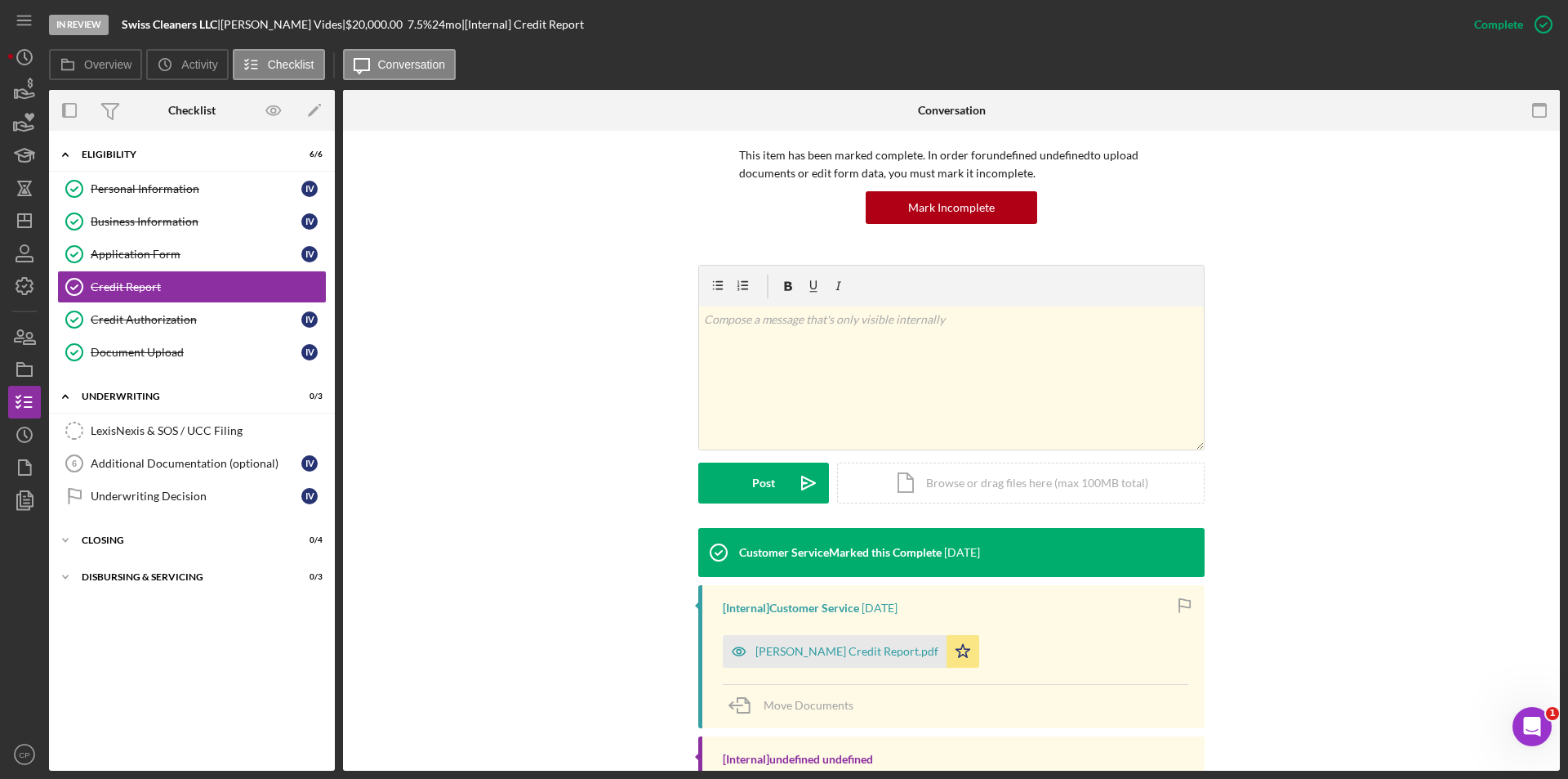
scroll to position [252, 0]
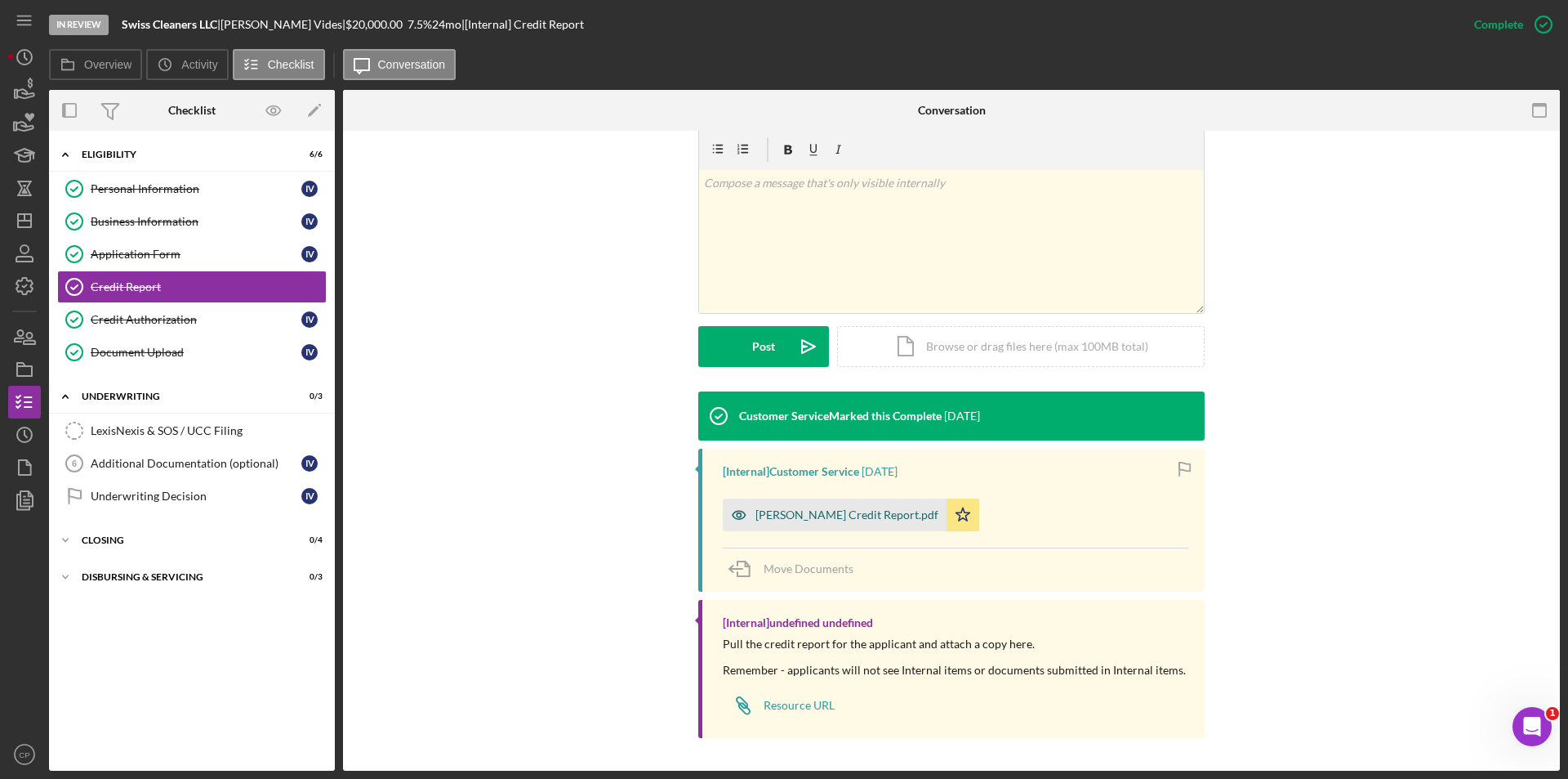
click at [827, 515] on div "[PERSON_NAME] Credit Report.pdf" at bounding box center [847, 515] width 183 height 13
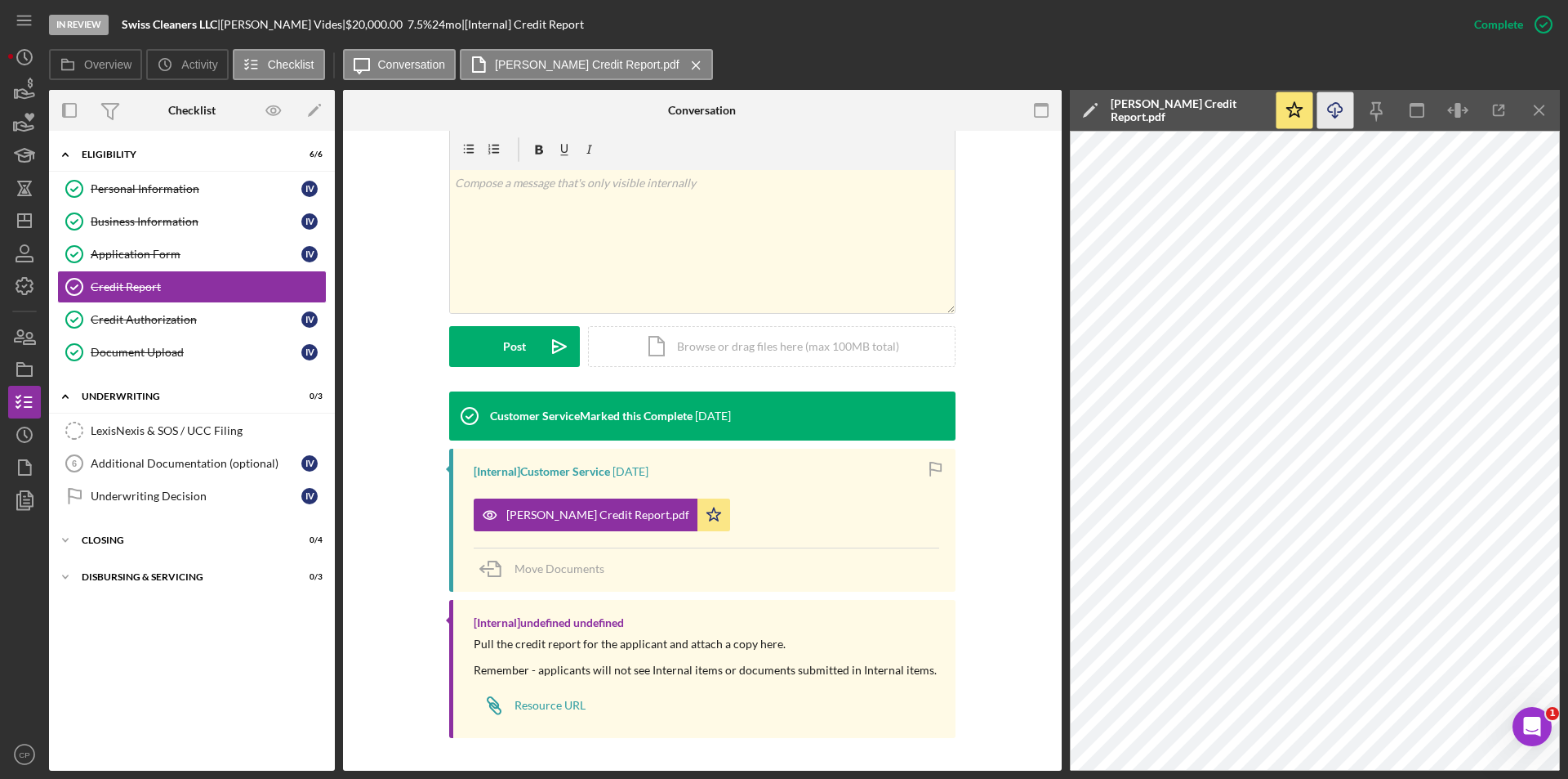
click at [1335, 115] on line "button" at bounding box center [1335, 113] width 0 height 9
click at [135, 324] on div "Credit Authorization" at bounding box center [196, 319] width 211 height 13
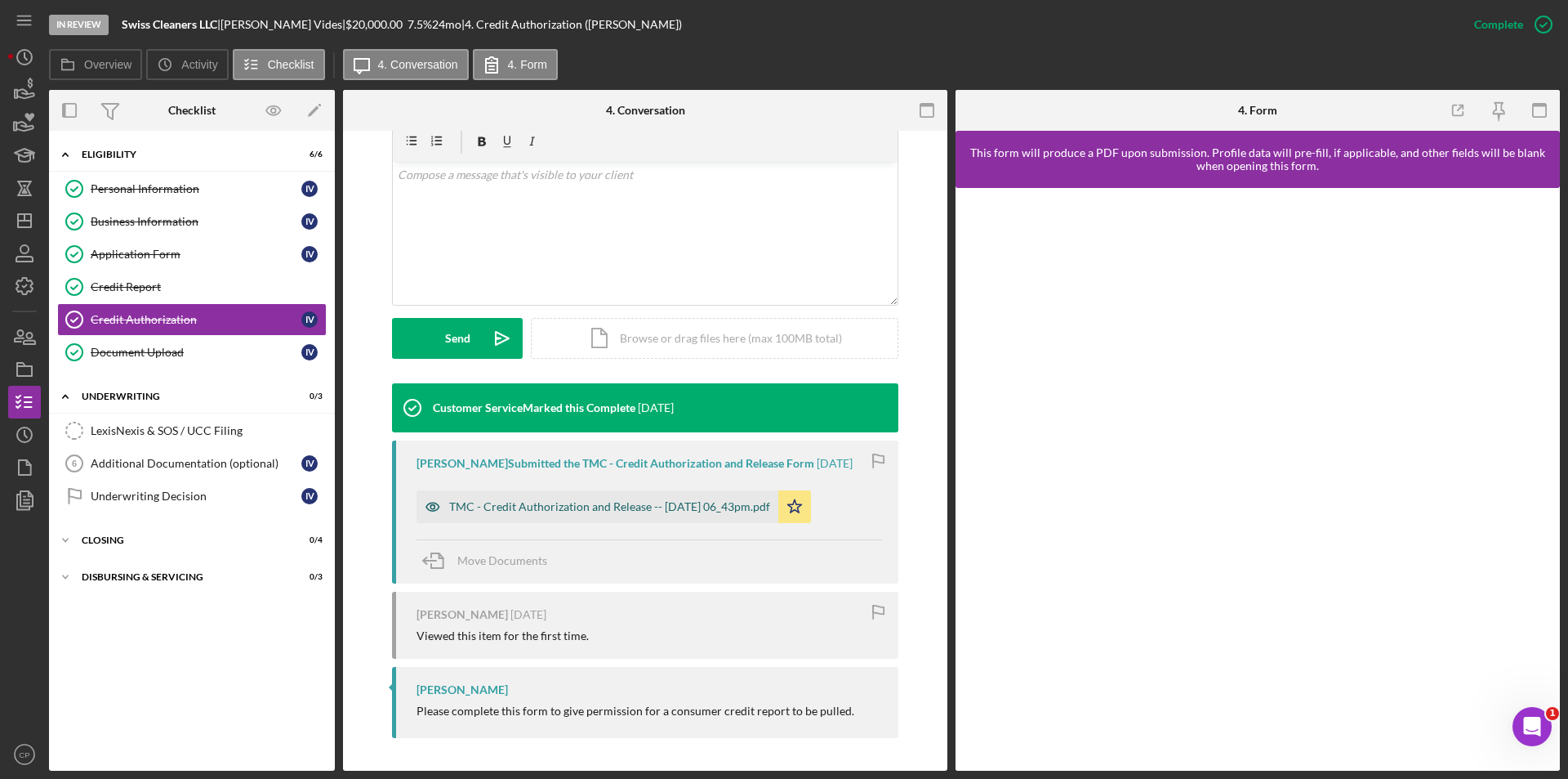
click at [579, 507] on div "TMC - Credit Authorization and Release -- [DATE] 06_43pm.pdf" at bounding box center [609, 507] width 321 height 13
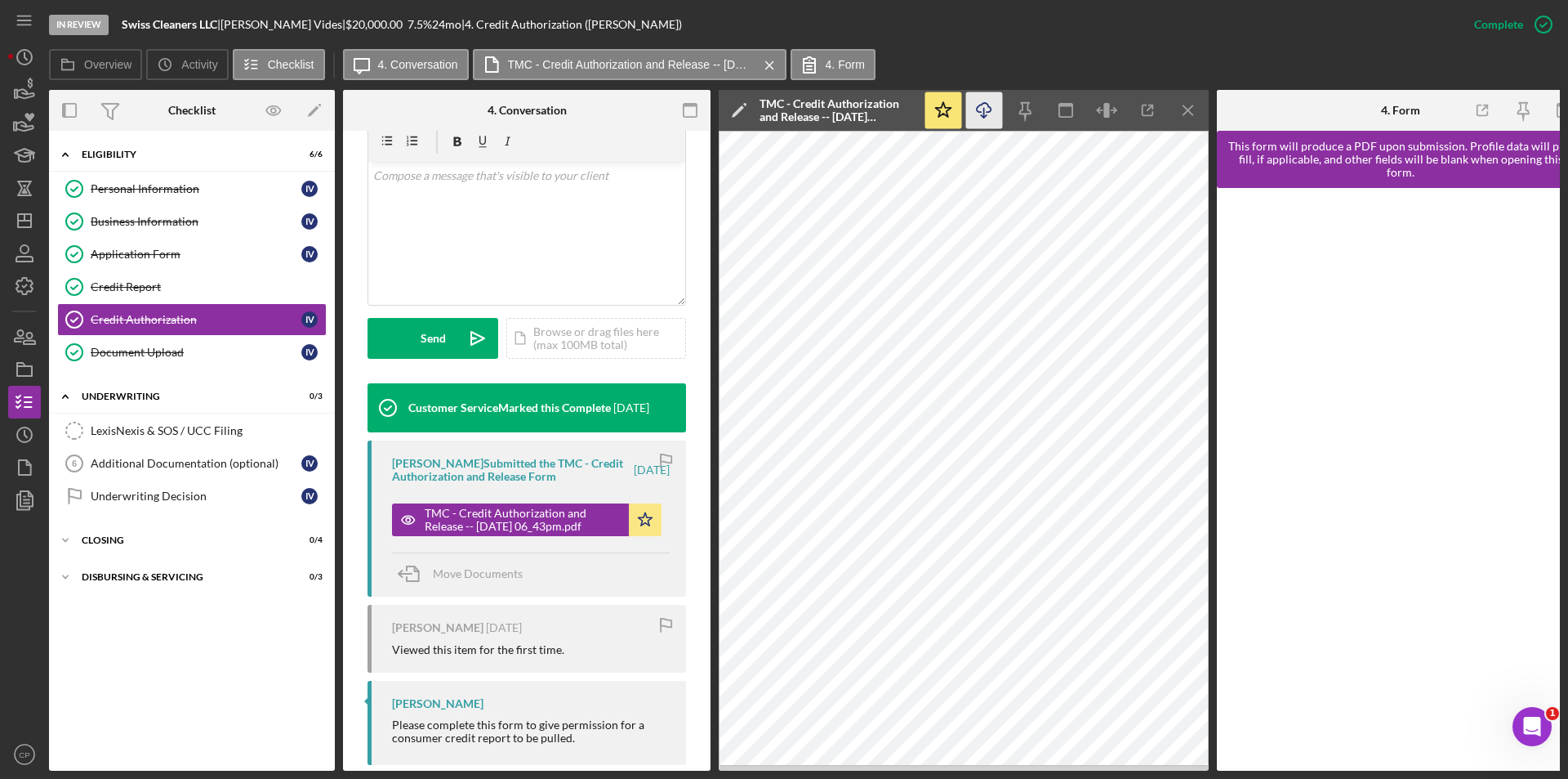
click at [984, 115] on icon "Icon/Download" at bounding box center [984, 110] width 36 height 36
click at [139, 346] on div "Document Upload" at bounding box center [196, 351] width 211 height 13
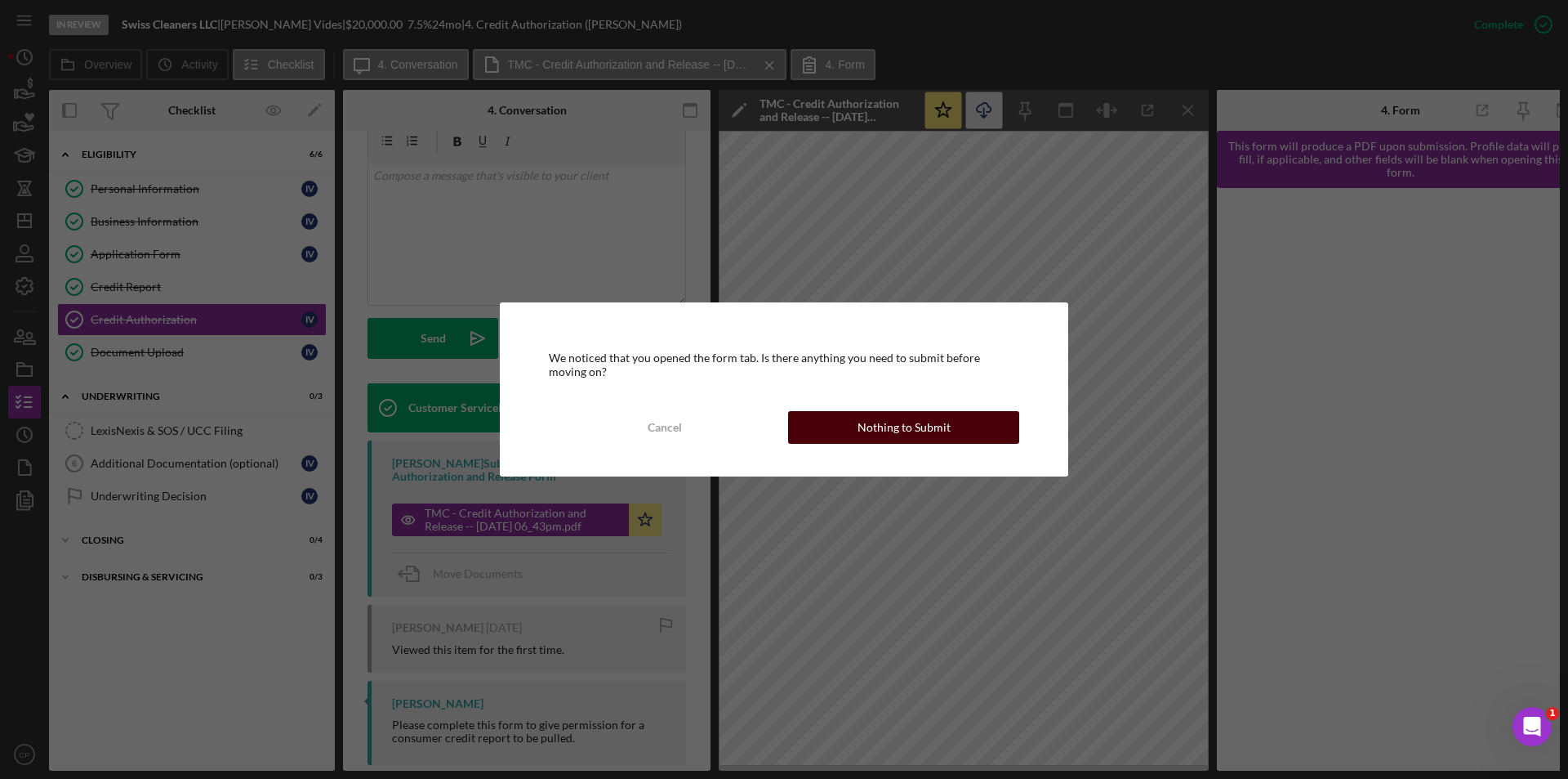
click at [911, 426] on div "Nothing to Submit" at bounding box center [904, 427] width 93 height 33
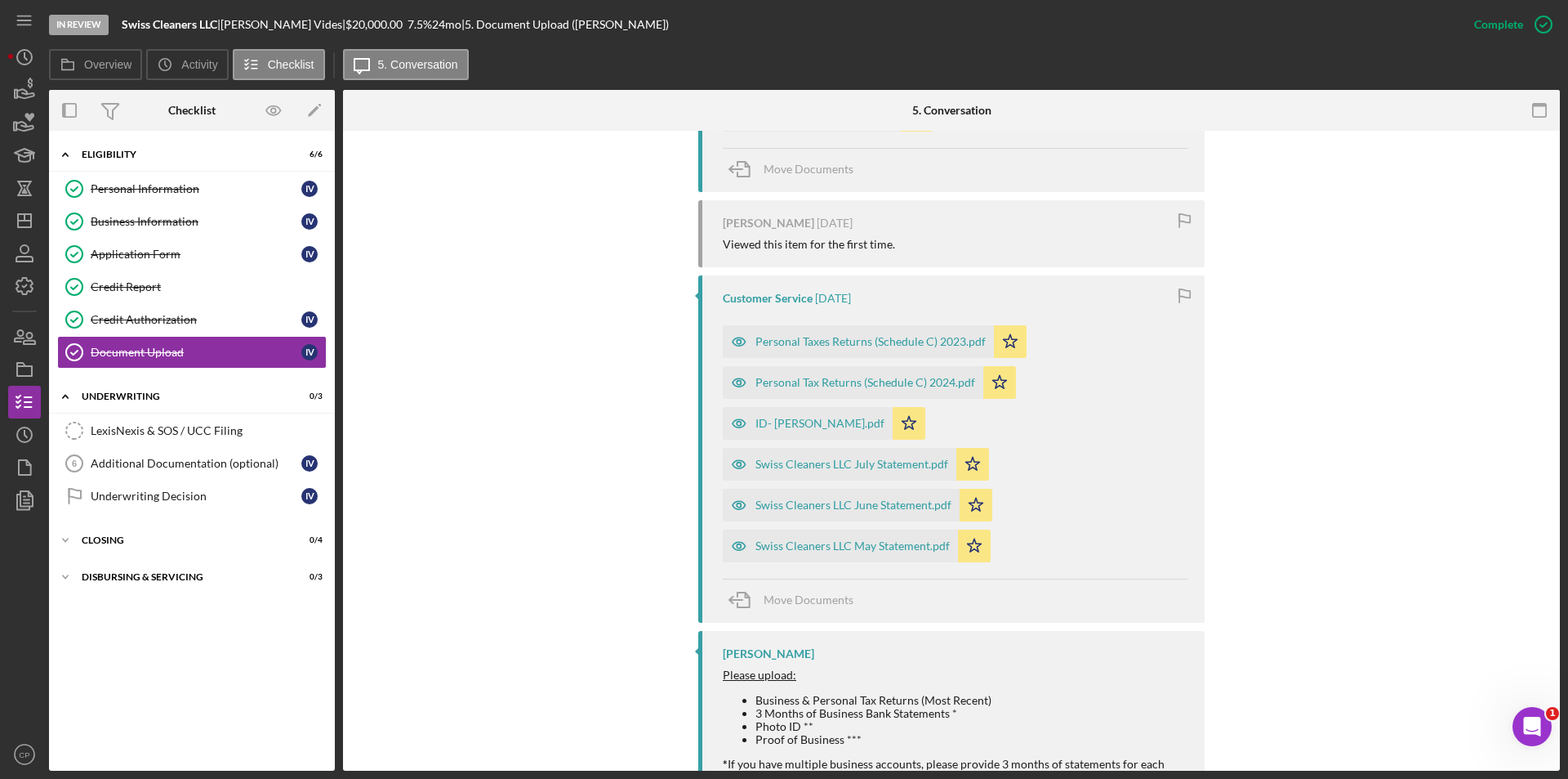
scroll to position [490, 0]
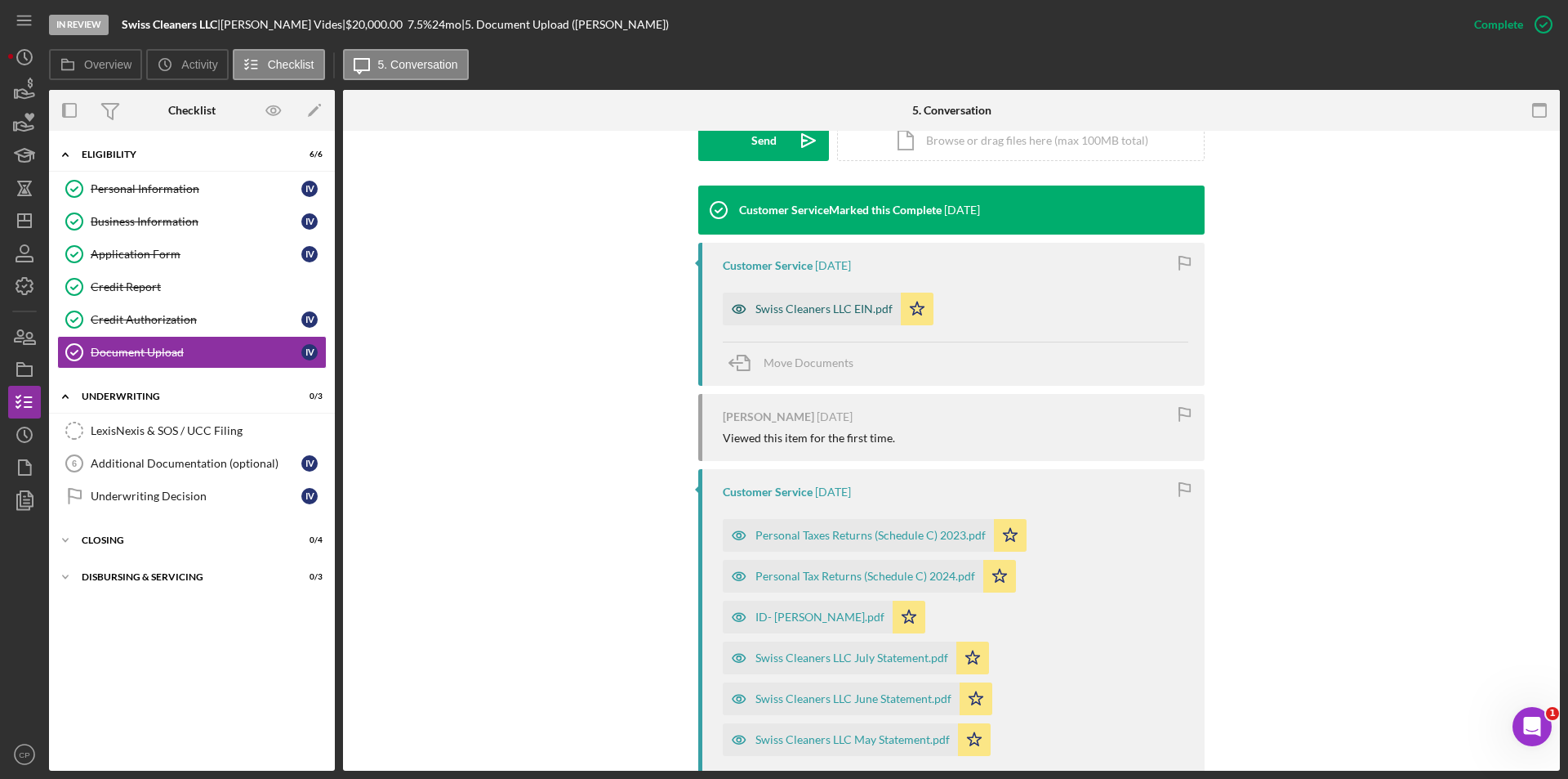
click at [784, 305] on div "Swiss Cleaners LLC EIN.pdf" at bounding box center [824, 309] width 137 height 13
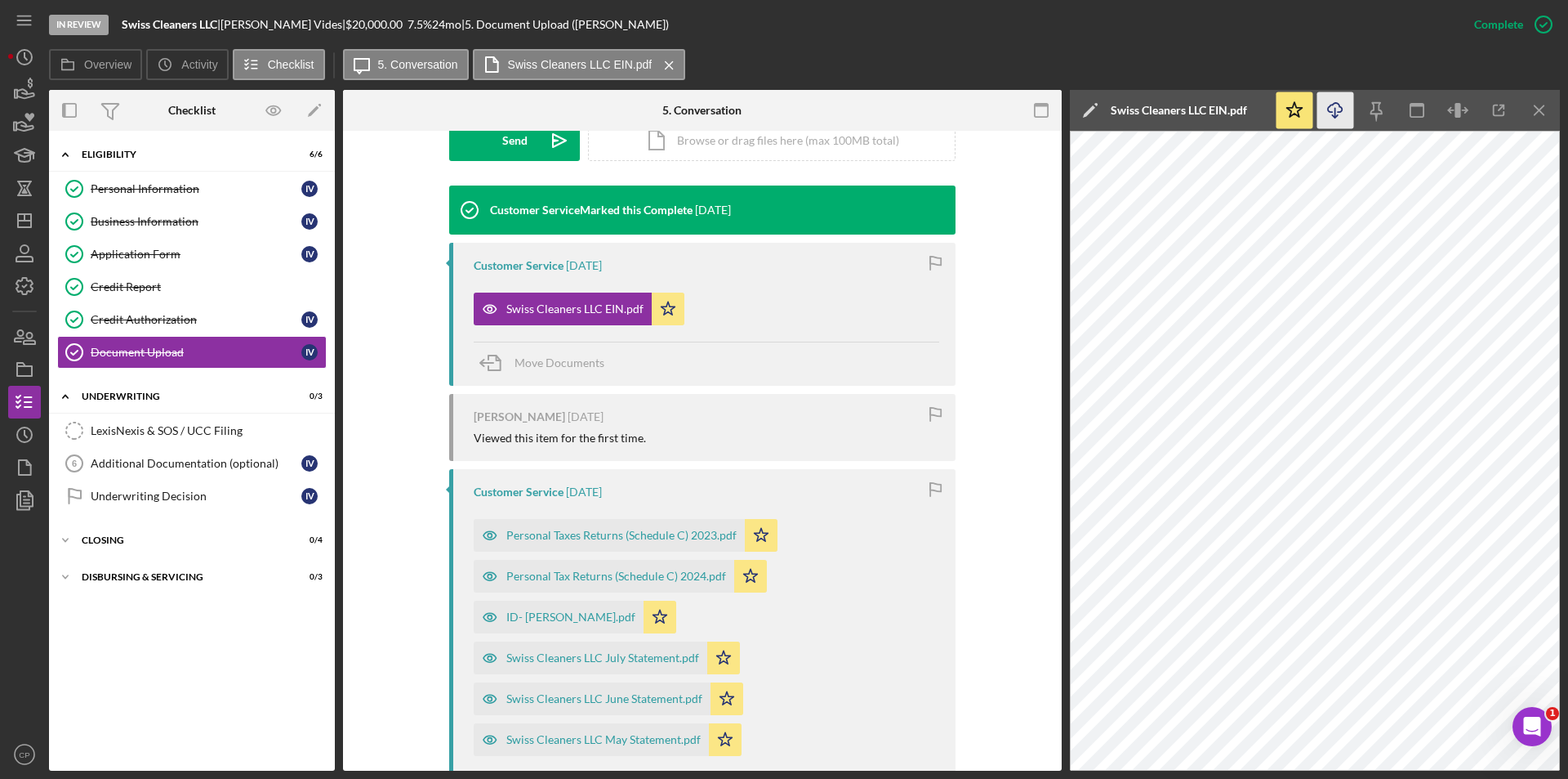
click at [1336, 117] on polyline "button" at bounding box center [1335, 116] width 5 height 3
click at [609, 531] on div "Personal Taxes Returns (Schedule C) 2023.pdf" at bounding box center [622, 535] width 231 height 13
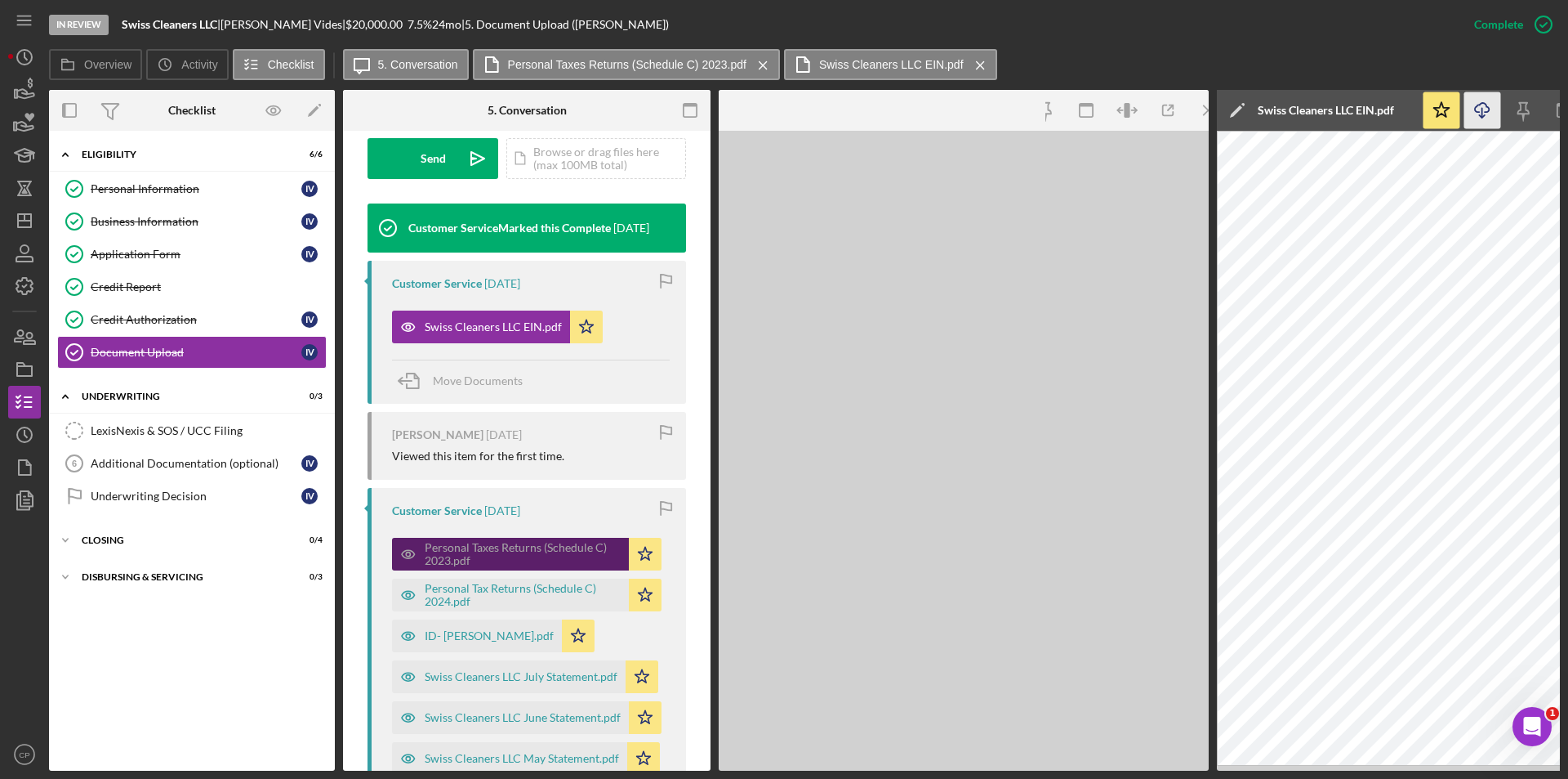
scroll to position [508, 0]
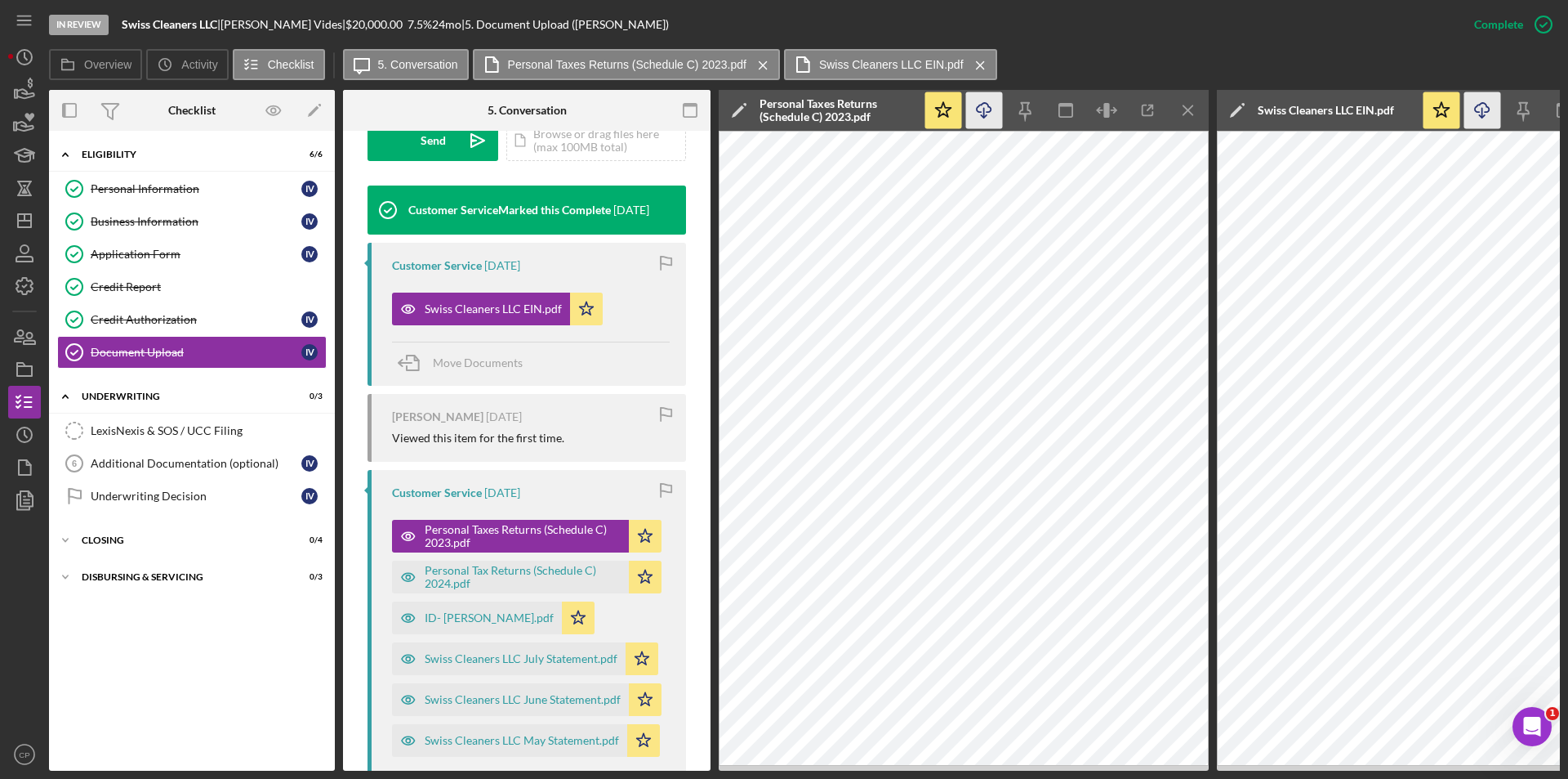
click at [983, 115] on icon "Icon/Download" at bounding box center [984, 110] width 36 height 36
click at [455, 579] on div "Personal Tax Returns (Schedule C) 2024.pdf" at bounding box center [522, 576] width 196 height 26
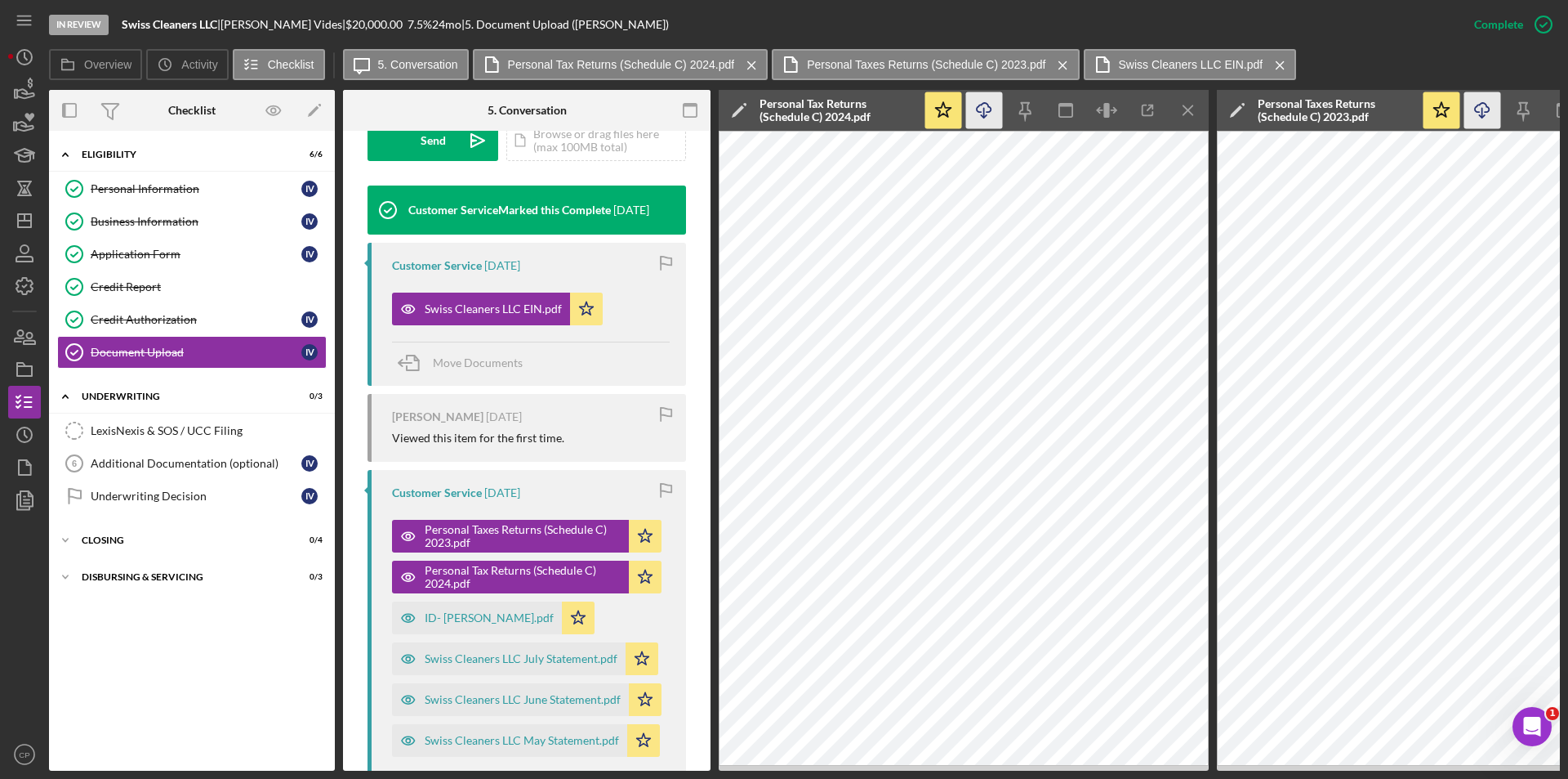
click at [984, 115] on line "button" at bounding box center [984, 113] width 0 height 9
click at [446, 617] on div "ID- [PERSON_NAME].pdf" at bounding box center [489, 618] width 129 height 13
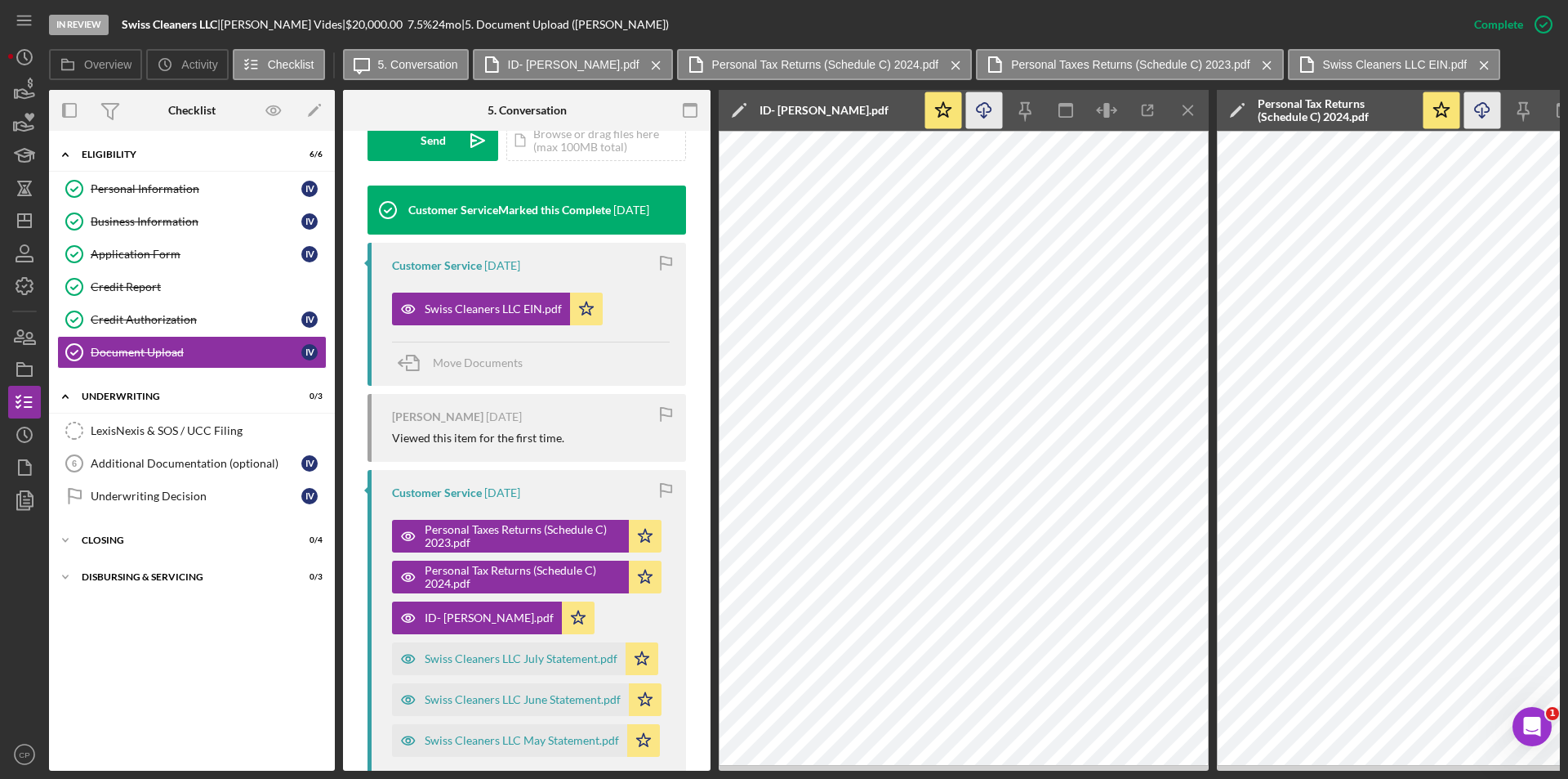
click at [984, 106] on icon "Icon/Download" at bounding box center [984, 110] width 36 height 36
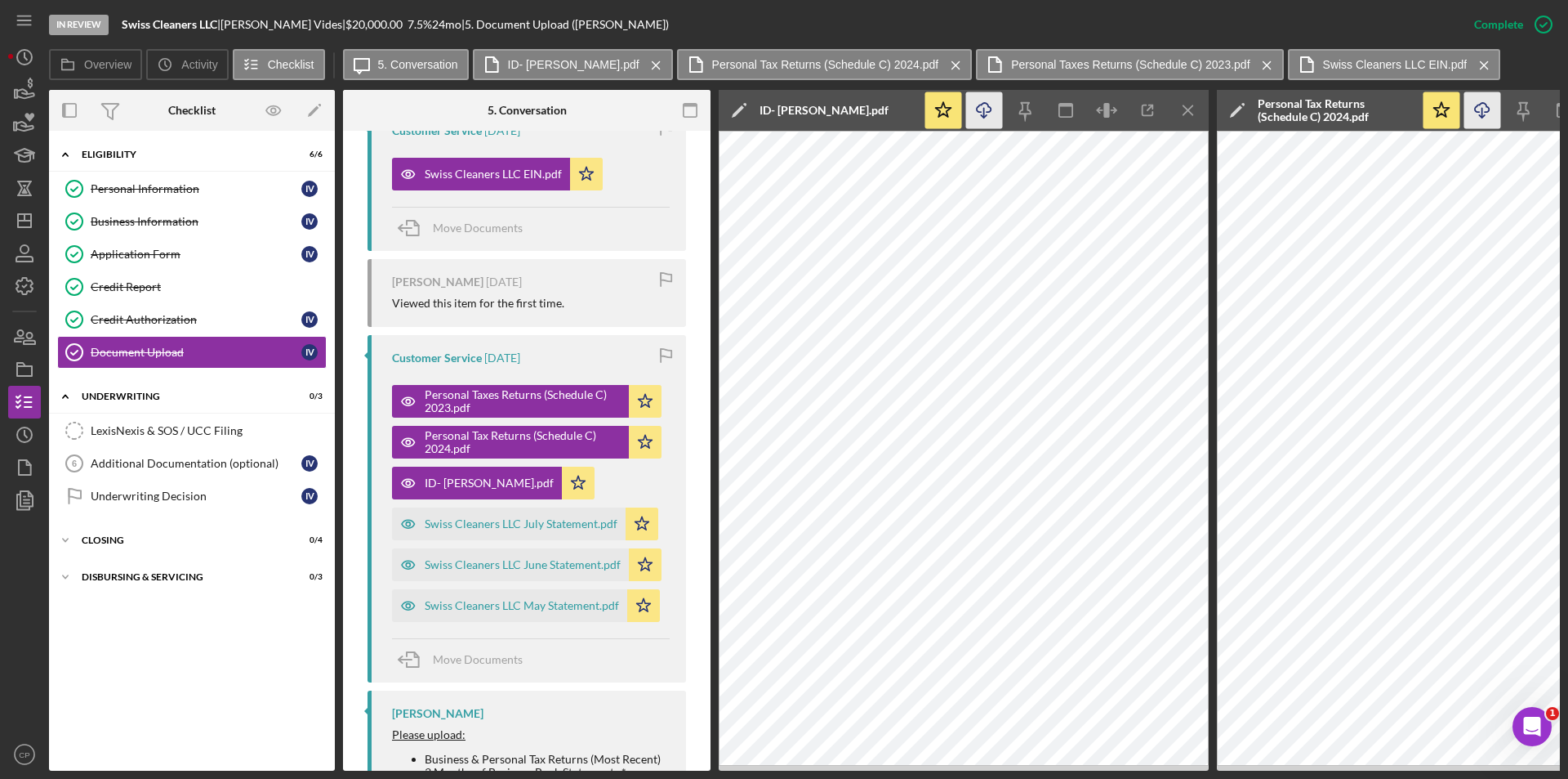
scroll to position [672, 0]
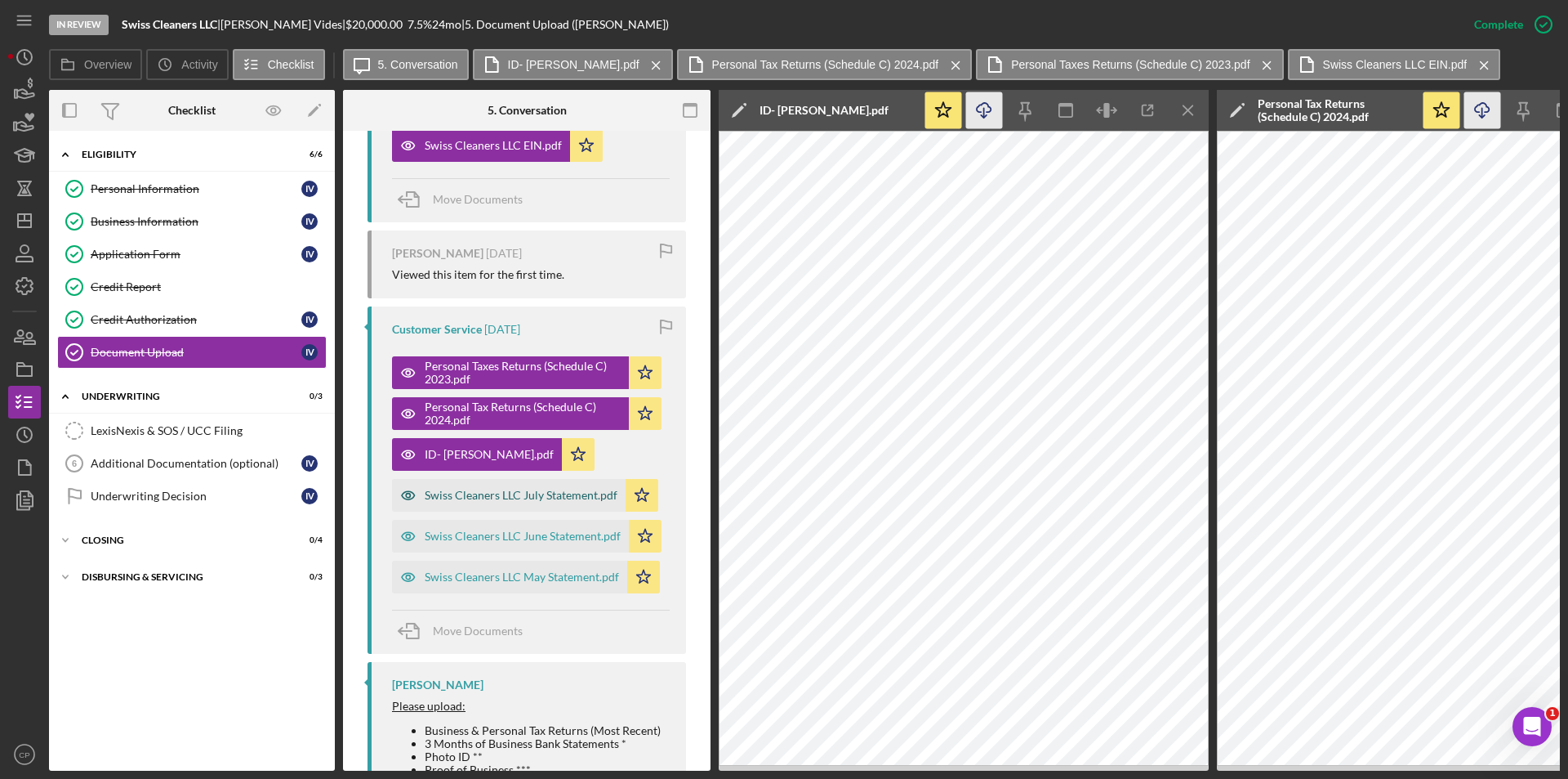
click at [451, 499] on div "Swiss Cleaners LLC July Statement.pdf" at bounding box center [521, 495] width 192 height 13
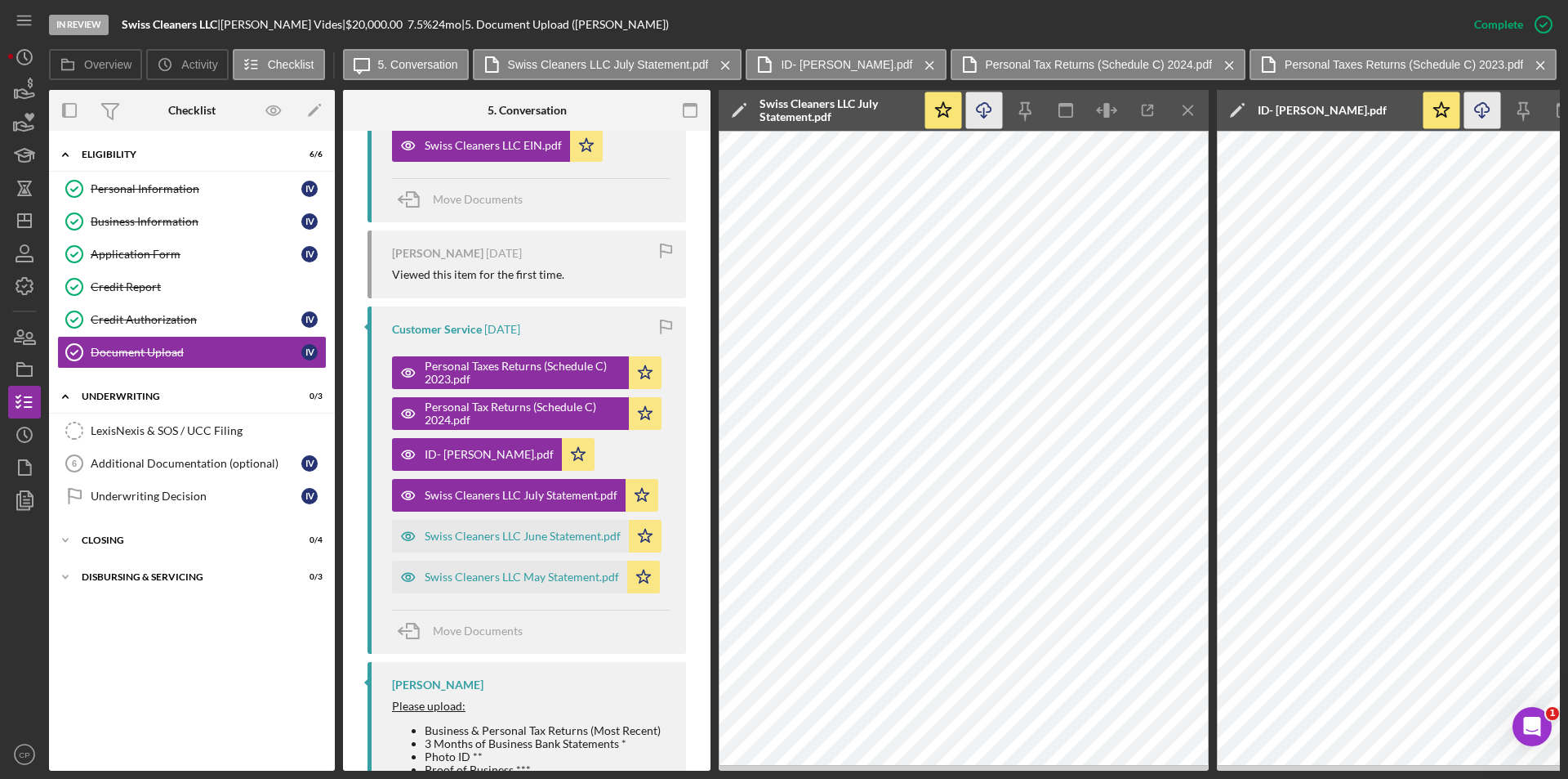
click at [981, 112] on icon "button" at bounding box center [984, 107] width 14 height 9
click at [511, 531] on div "Swiss Cleaners LLC June Statement.pdf" at bounding box center [522, 536] width 196 height 13
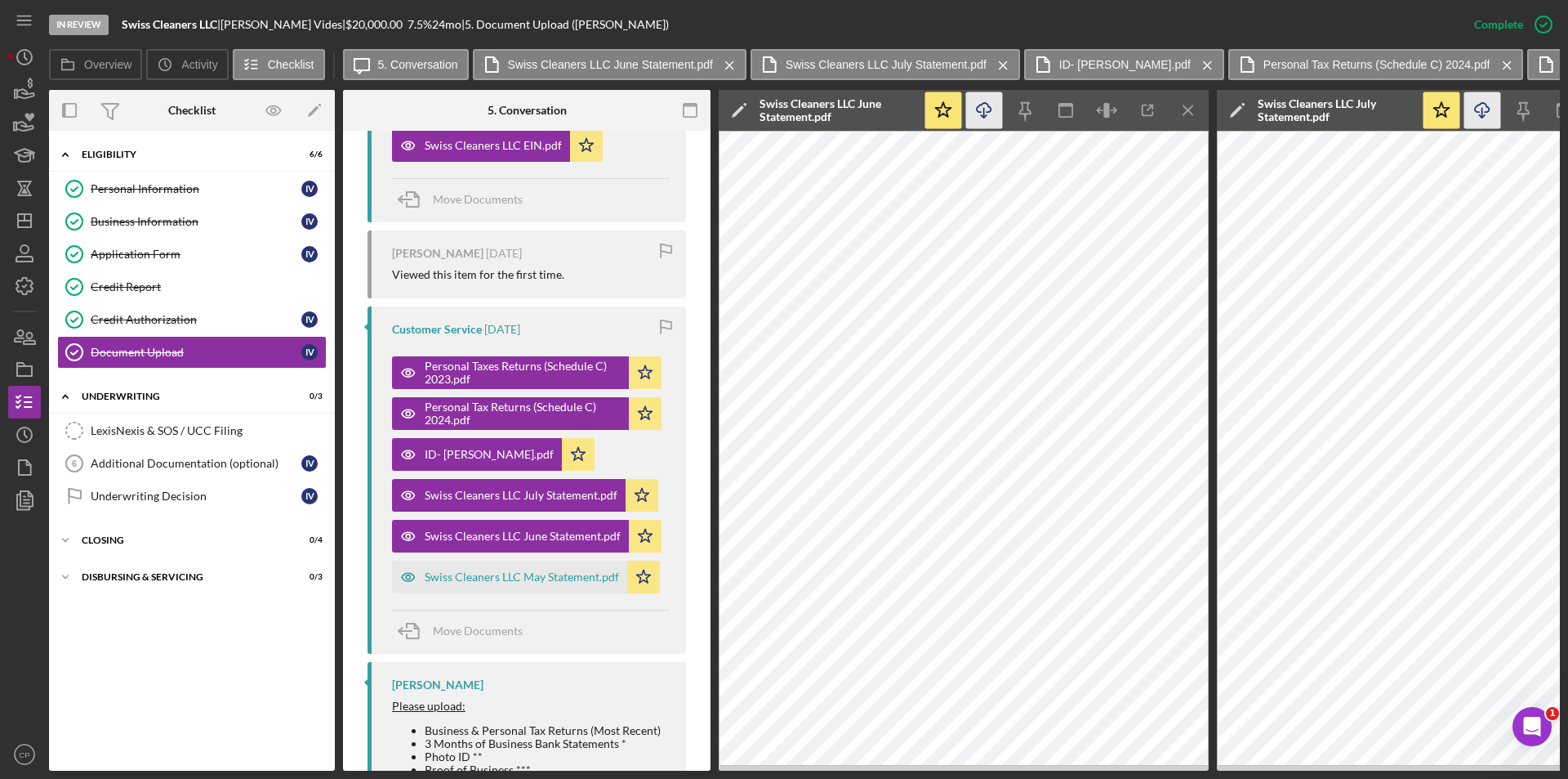
click at [987, 119] on icon "Icon/Download" at bounding box center [984, 110] width 36 height 36
drag, startPoint x: 514, startPoint y: 562, endPoint x: 521, endPoint y: 556, distance: 9.2
click at [514, 562] on div "Swiss Cleaners LLC May Statement.pdf" at bounding box center [509, 577] width 235 height 33
click at [983, 117] on polyline "button" at bounding box center [984, 116] width 5 height 3
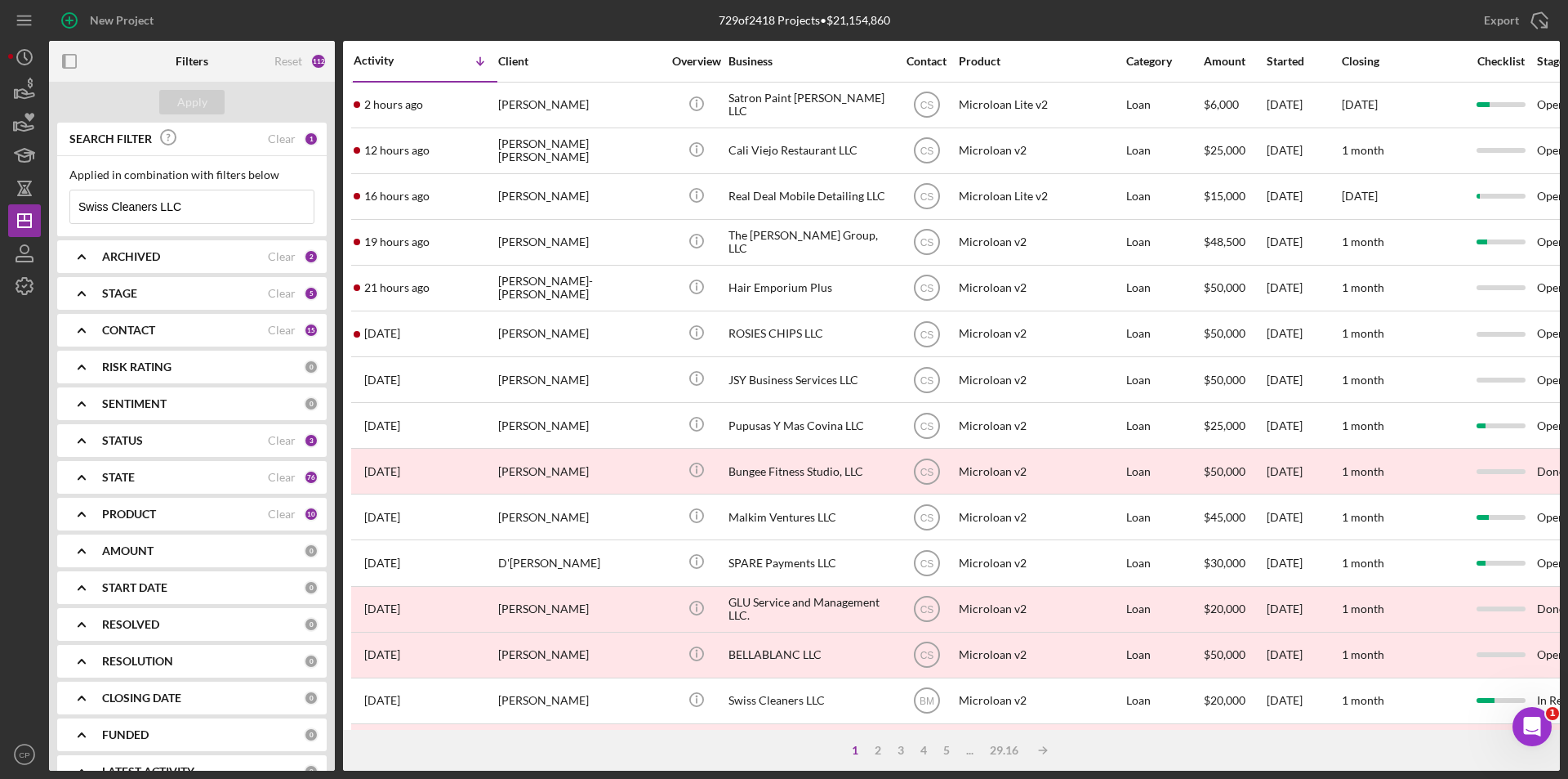
drag, startPoint x: 247, startPoint y: 206, endPoint x: -161, endPoint y: 231, distance: 408.8
click at [0, 231] on html "New Project 729 of 2418 Projects • $21,154,860 Swiss Cleaners LLC Export Icon/E…" at bounding box center [784, 390] width 1568 height 779
paste input "Blue Sky Commercial Cleaning Service"
click at [189, 100] on div "Apply" at bounding box center [192, 102] width 30 height 25
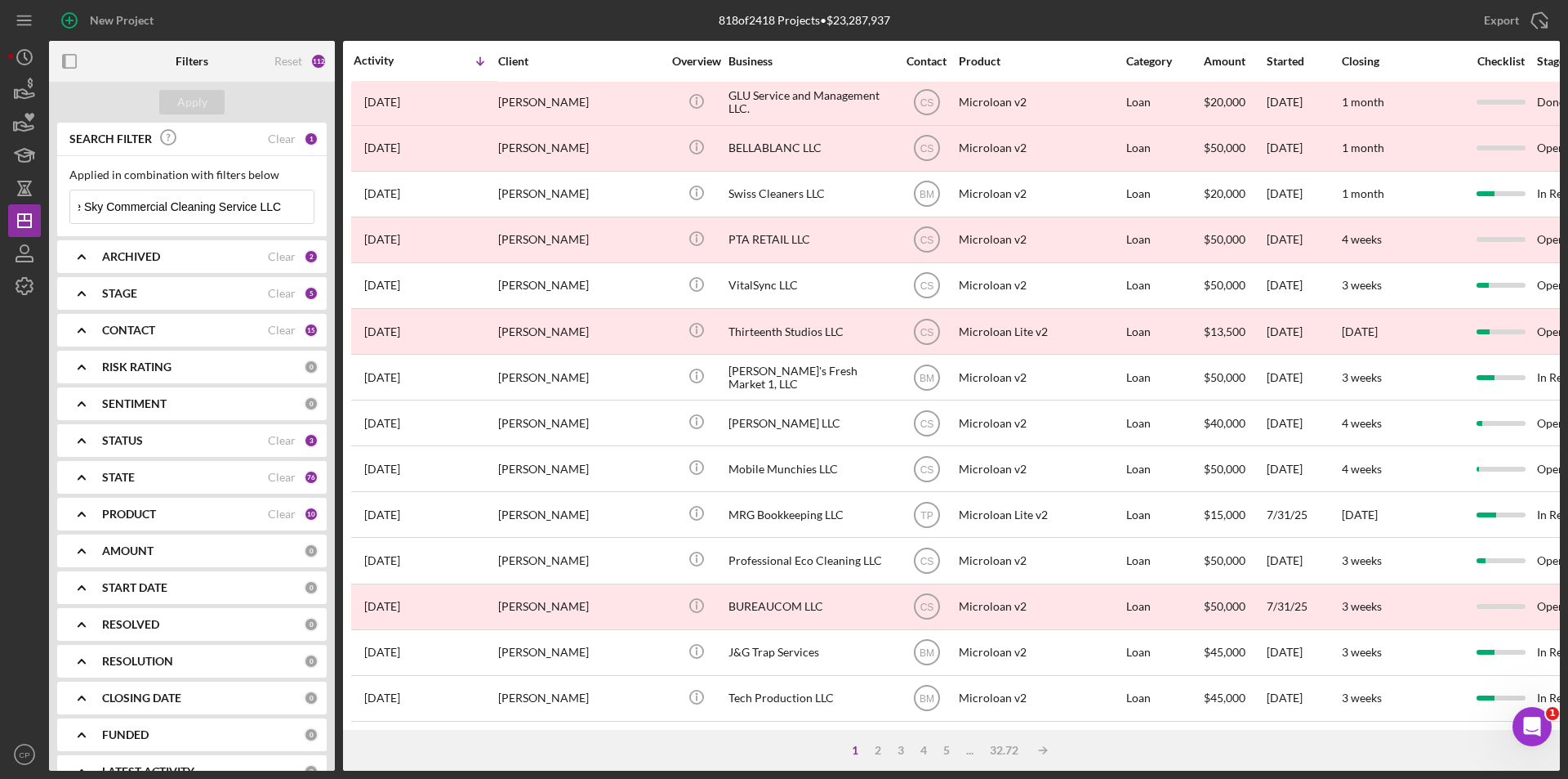
drag, startPoint x: 186, startPoint y: 205, endPoint x: 316, endPoint y: 205, distance: 130.0
click at [316, 205] on div "Applied in combination with filters below Blue Sky Commercial Cleaning Service …" at bounding box center [192, 196] width 270 height 80
type input "Blue Sky CommerciaL"
click at [195, 106] on div "Apply" at bounding box center [192, 102] width 30 height 25
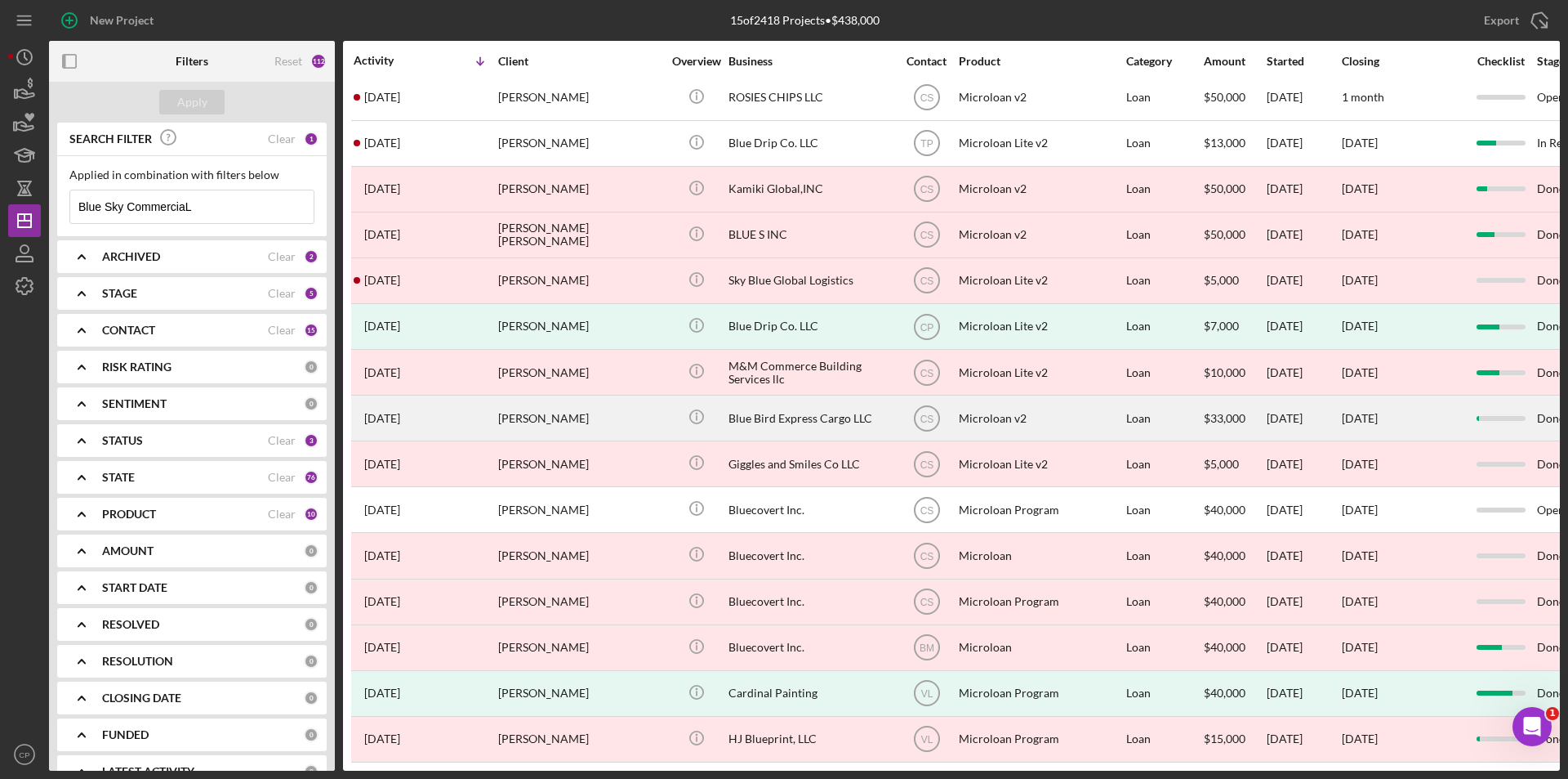
scroll to position [20, 0]
